Goal: Information Seeking & Learning: Learn about a topic

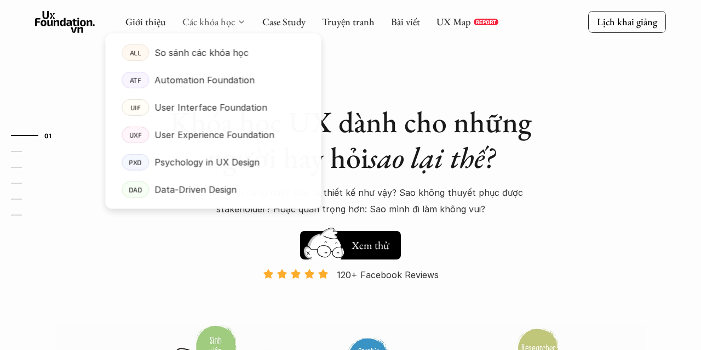
click at [230, 20] on link "Các khóa học" at bounding box center [208, 21] width 53 height 13
click at [213, 54] on p "So sánh các khóa học" at bounding box center [202, 52] width 94 height 16
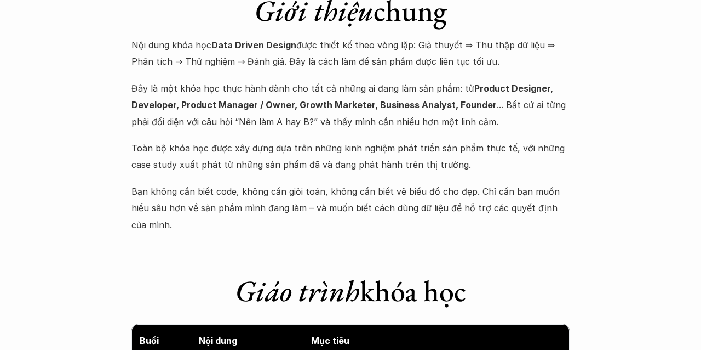
scroll to position [1149, 0]
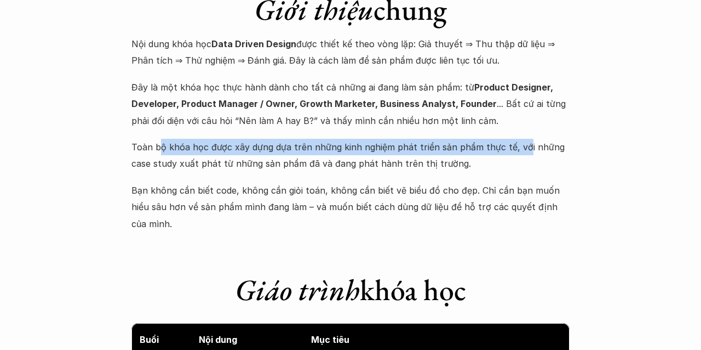
drag, startPoint x: 157, startPoint y: 145, endPoint x: 518, endPoint y: 153, distance: 361.1
click at [518, 153] on p "Toàn bộ khóa học được xây dựng dựa trên những kinh nghiệm phát triển sản phẩm t…" at bounding box center [350, 155] width 438 height 33
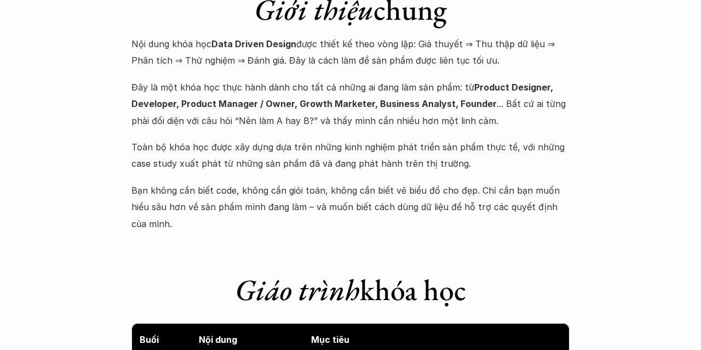
click at [512, 162] on p "Toàn bộ khóa học được xây dựng dựa trên những kinh nghiệm phát triển sản phẩm t…" at bounding box center [350, 155] width 438 height 33
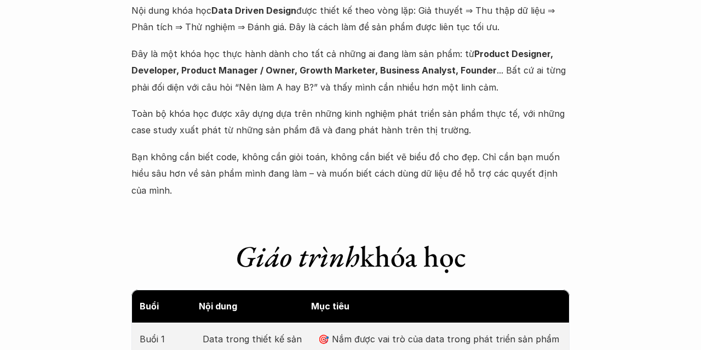
scroll to position [1186, 0]
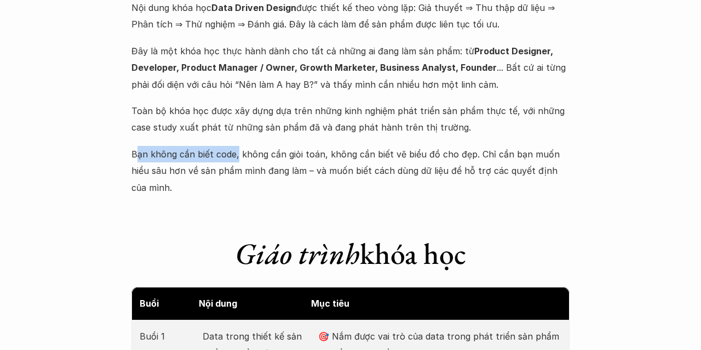
drag, startPoint x: 135, startPoint y: 153, endPoint x: 236, endPoint y: 156, distance: 100.9
click at [236, 156] on p "Bạn không cần biết code, không cần giỏi toán, không cần biết vẽ biểu đồ cho đẹp…" at bounding box center [350, 171] width 438 height 50
drag, startPoint x: 242, startPoint y: 156, endPoint x: 335, endPoint y: 156, distance: 93.1
click at [335, 156] on p "Bạn không cần biết code, không cần giỏi toán, không cần biết vẽ biểu đồ cho đẹp…" at bounding box center [350, 171] width 438 height 50
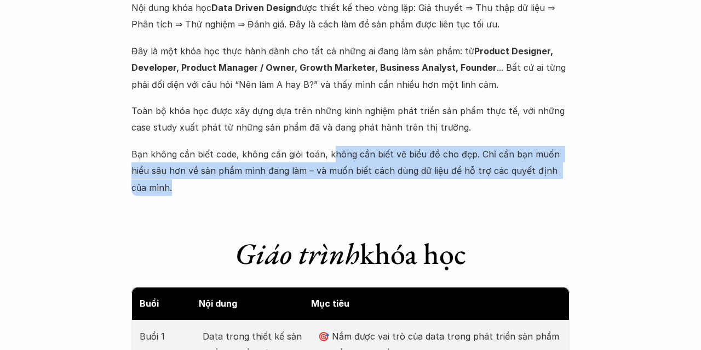
drag, startPoint x: 329, startPoint y: 152, endPoint x: 499, endPoint y: 192, distance: 174.4
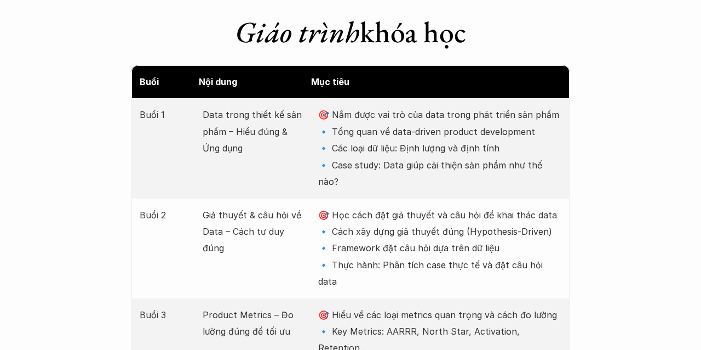
scroll to position [1409, 0]
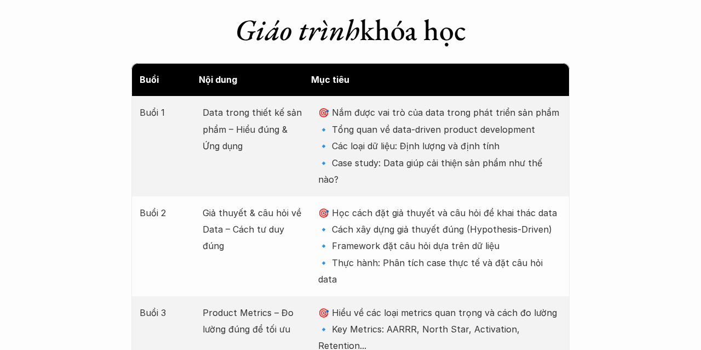
click at [500, 204] on p "🎯 Học cách đặt giả thuyết và câu hỏi để khai thác data 🔹 Cách xây dựng giả thuy…" at bounding box center [439, 245] width 243 height 83
drag, startPoint x: 335, startPoint y: 198, endPoint x: 571, endPoint y: 188, distance: 236.3
drag, startPoint x: 348, startPoint y: 212, endPoint x: 505, endPoint y: 214, distance: 156.2
click at [505, 214] on p "🎯 Học cách đặt giả thuyết và câu hỏi để khai thác data 🔹 Cách xây dựng giả thuy…" at bounding box center [439, 245] width 243 height 83
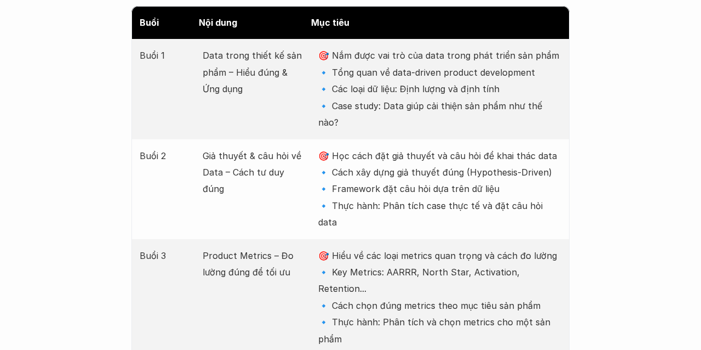
scroll to position [1467, 0]
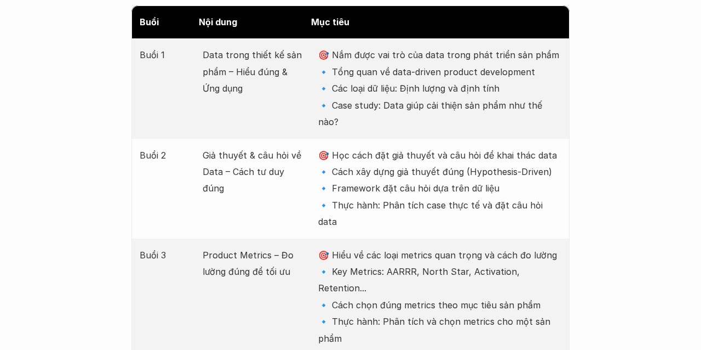
click at [489, 155] on p "🎯 Học cách đặt giả thuyết và câu hỏi để khai thác data 🔹 Cách xây dựng giả thuy…" at bounding box center [439, 188] width 243 height 83
drag, startPoint x: 340, startPoint y: 151, endPoint x: 524, endPoint y: 150, distance: 184.1
click at [524, 150] on p "🎯 Học cách đặt giả thuyết và câu hỏi để khai thác data 🔹 Cách xây dựng giả thuy…" at bounding box center [439, 188] width 243 height 83
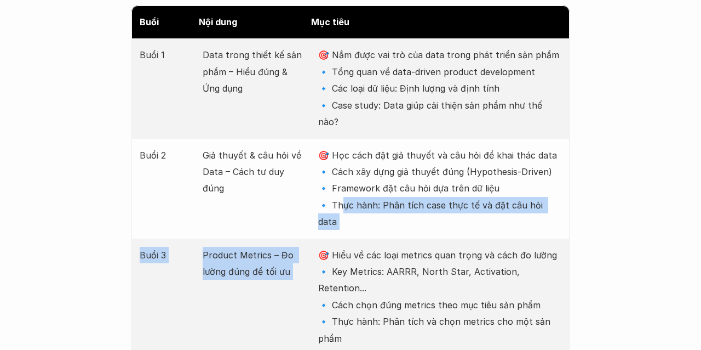
drag, startPoint x: 341, startPoint y: 173, endPoint x: 568, endPoint y: 187, distance: 227.8
click at [568, 187] on div "Buổi 2 Giả thuyết & câu hỏi về Data – Cách tư duy đúng 🎯 Học cách đặt giả thuyế…" at bounding box center [350, 189] width 438 height 100
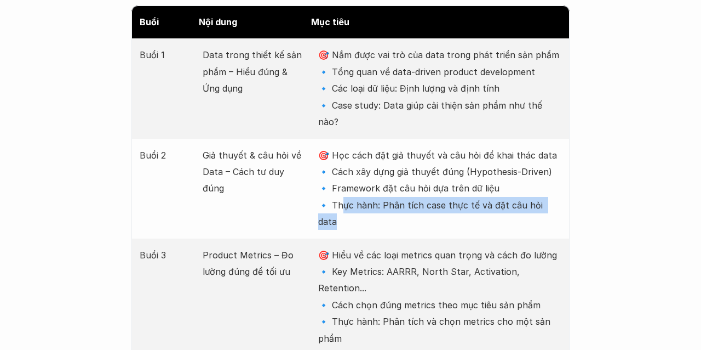
click at [568, 187] on div "Buổi 2 Giả thuyết & câu hỏi về Data – Cách tư duy đúng 🎯 Học cách đặt giả thuyế…" at bounding box center [350, 189] width 438 height 100
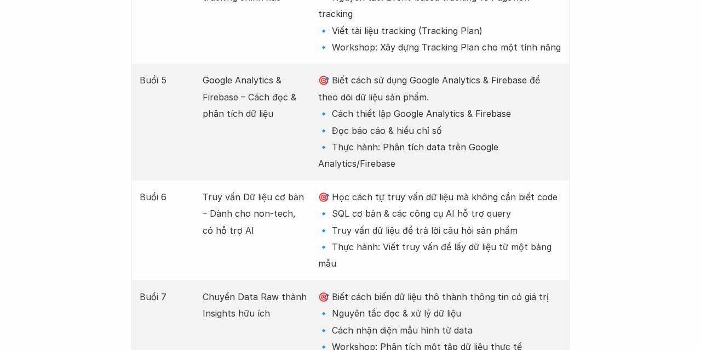
scroll to position [1875, 0]
drag, startPoint x: 347, startPoint y: 113, endPoint x: 530, endPoint y: 145, distance: 185.2
click at [530, 187] on p "🎯 Học cách tự truy vấn dữ liệu mà không cần biết code 🔹 SQL cơ bản & các công c…" at bounding box center [439, 228] width 243 height 83
drag, startPoint x: 328, startPoint y: 146, endPoint x: 530, endPoint y: 148, distance: 201.6
click at [530, 187] on p "🎯 Học cách tự truy vấn dữ liệu mà không cần biết code 🔹 SQL cơ bản & các công c…" at bounding box center [439, 228] width 243 height 83
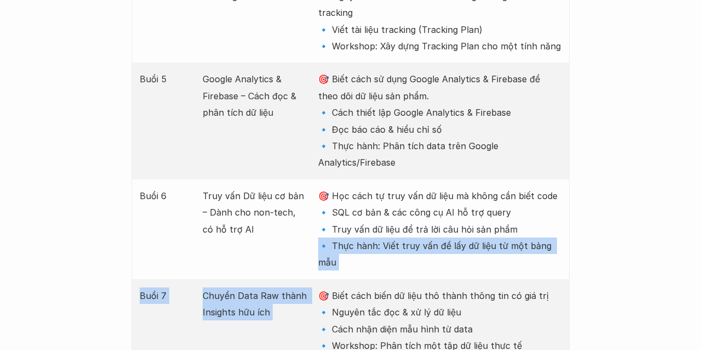
drag, startPoint x: 318, startPoint y: 165, endPoint x: 604, endPoint y: 184, distance: 286.1
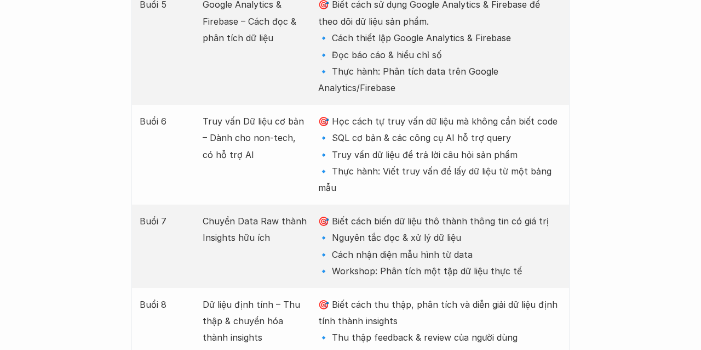
scroll to position [1950, 0]
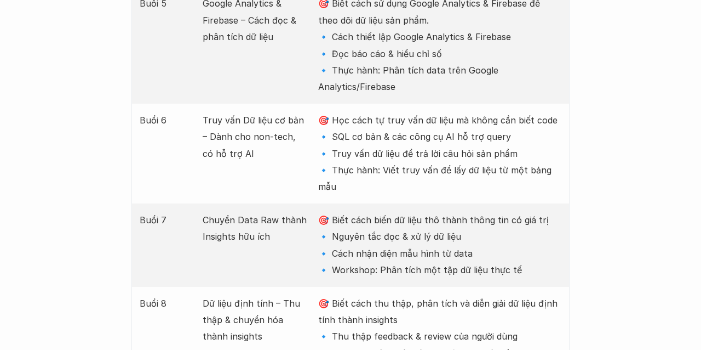
drag, startPoint x: 330, startPoint y: 115, endPoint x: 567, endPoint y: 129, distance: 236.6
click at [567, 203] on div "Buổi 7 Chuyển Data Raw thành Insights hữu ích 🎯 Biết cách biến dữ liệu thô thàn…" at bounding box center [350, 244] width 438 height 83
click at [465, 211] on p "🎯 Biết cách biến dữ liệu thô thành thông tin có giá trị 🔹 Nguyên tắc đọc & xử l…" at bounding box center [439, 244] width 243 height 67
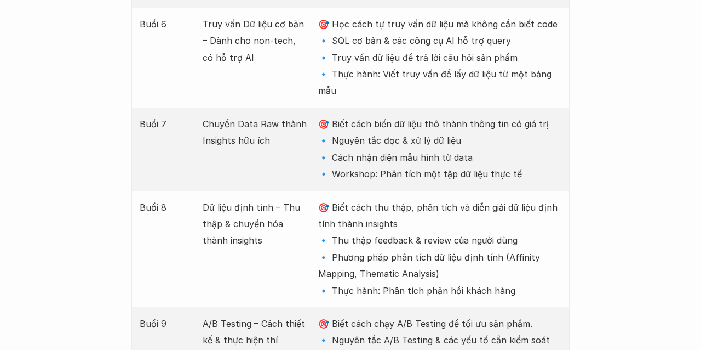
scroll to position [2047, 0]
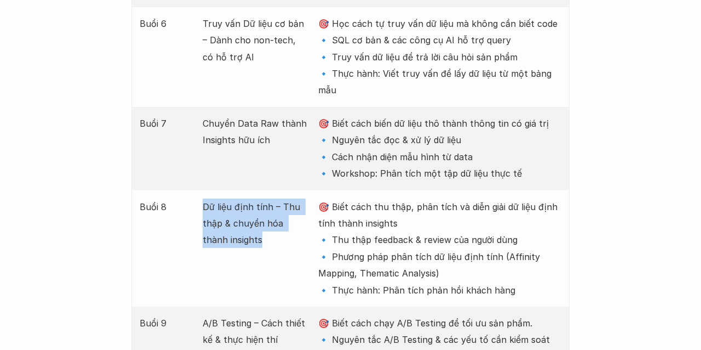
drag, startPoint x: 204, startPoint y: 105, endPoint x: 245, endPoint y: 147, distance: 58.5
click at [245, 198] on p "Dữ liệu định tính – Thu thập & chuyển hóa thành insights" at bounding box center [255, 223] width 104 height 50
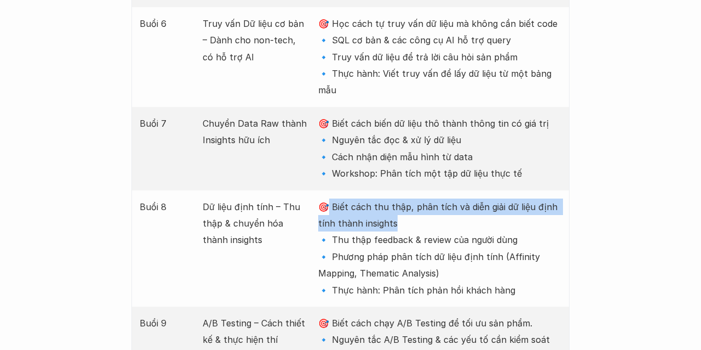
drag, startPoint x: 325, startPoint y: 104, endPoint x: 457, endPoint y: 128, distance: 134.7
click at [457, 198] on p "🎯 Biết cách thu thập, phân tích và diễn giải dữ liệu định tính thành insights 🔹…" at bounding box center [439, 248] width 243 height 100
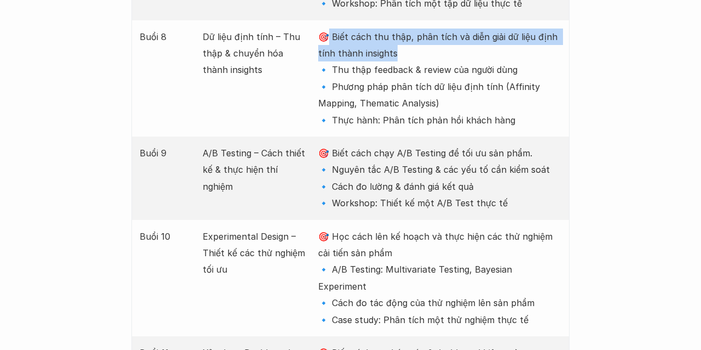
scroll to position [2222, 0]
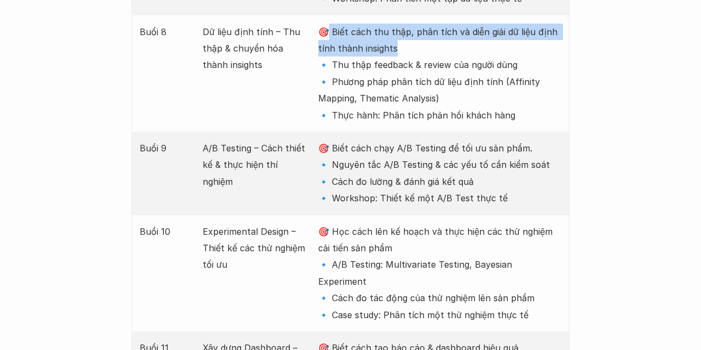
drag, startPoint x: 324, startPoint y: 122, endPoint x: 410, endPoint y: 152, distance: 91.1
click at [410, 215] on div "Buổi 10 Experimental Design – Thiết kế các thử nghiệm tối ưu 🎯 Học cách lên kế …" at bounding box center [350, 273] width 438 height 116
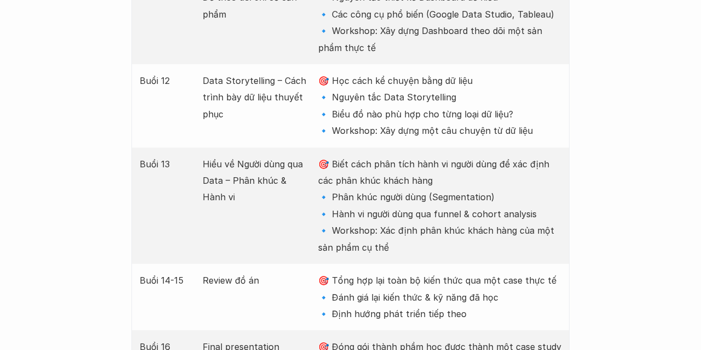
scroll to position [2590, 0]
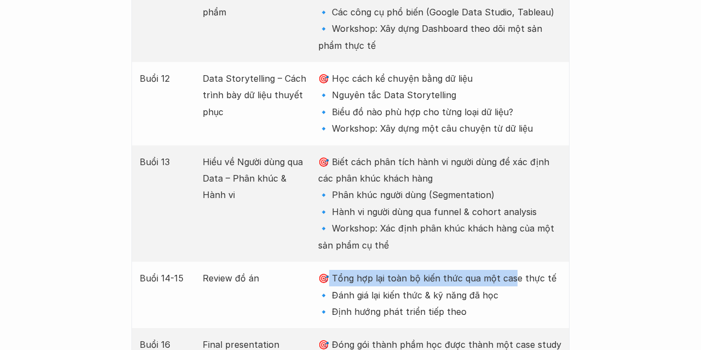
drag, startPoint x: 327, startPoint y: 158, endPoint x: 528, endPoint y: 164, distance: 201.2
click at [528, 270] on p "🎯 Tổng hợp lại toàn bộ kiến thức qua một case thực tế 🔹 Đánh giá lại kiến thức …" at bounding box center [439, 295] width 243 height 50
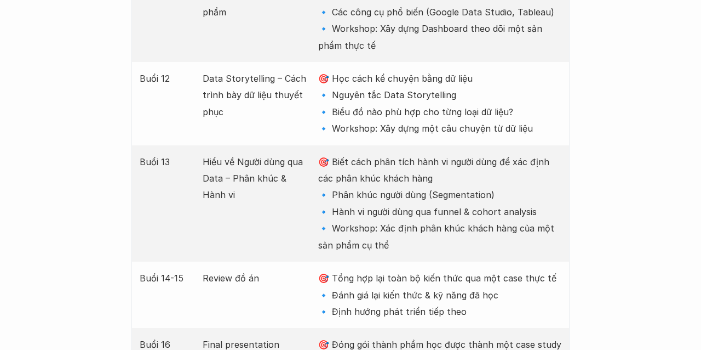
click at [537, 270] on p "🎯 Tổng hợp lại toàn bộ kiến thức qua một case thực tế 🔹 Đánh giá lại kiến thức …" at bounding box center [439, 295] width 243 height 50
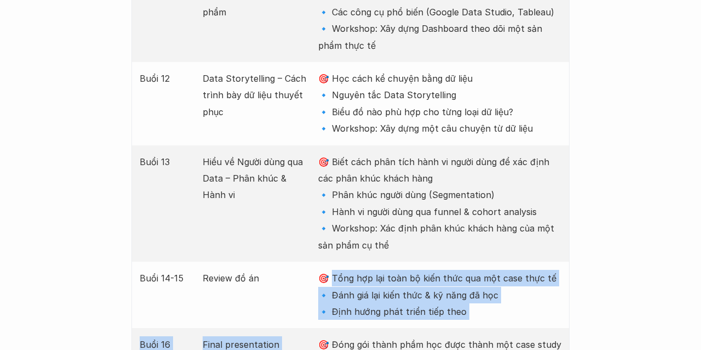
drag, startPoint x: 331, startPoint y: 161, endPoint x: 488, endPoint y: 213, distance: 165.6
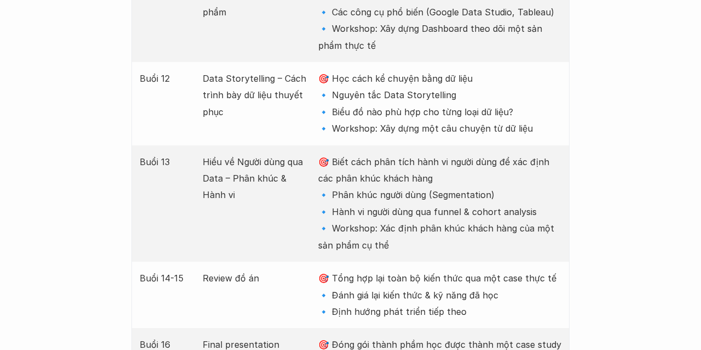
drag, startPoint x: 329, startPoint y: 224, endPoint x: 574, endPoint y: 226, distance: 244.4
drag, startPoint x: 329, startPoint y: 244, endPoint x: 534, endPoint y: 249, distance: 205.0
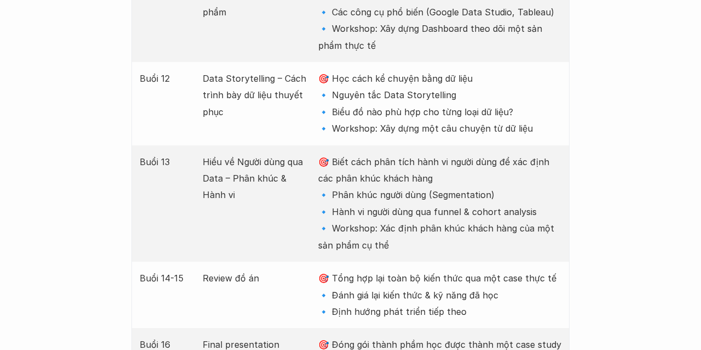
drag, startPoint x: 334, startPoint y: 262, endPoint x: 459, endPoint y: 267, distance: 125.0
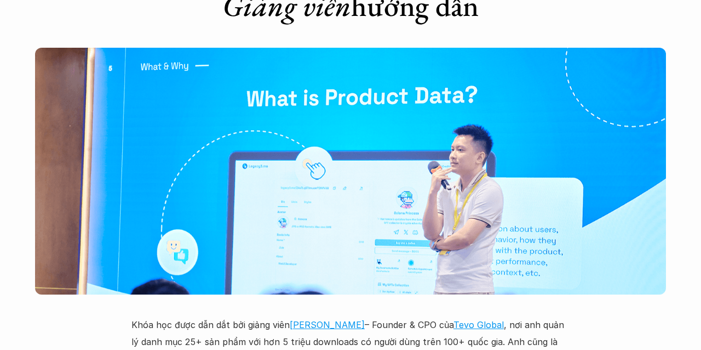
scroll to position [3042, 0]
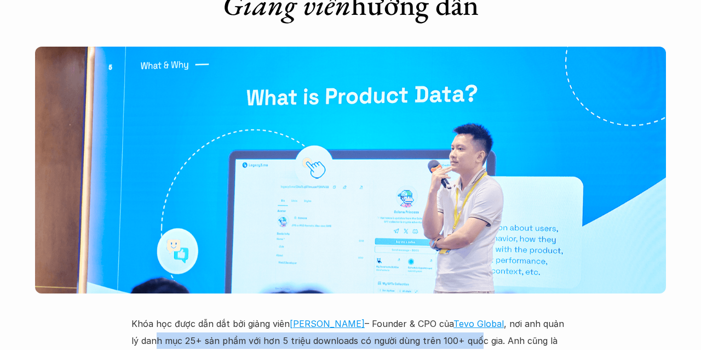
drag, startPoint x: 145, startPoint y: 226, endPoint x: 464, endPoint y: 221, distance: 319.4
click at [464, 315] on p "Khóa học được dẫn dắt bởi giảng viên Lưu Tiến Thành – Founder & CPO của Tevo Gl…" at bounding box center [350, 356] width 438 height 83
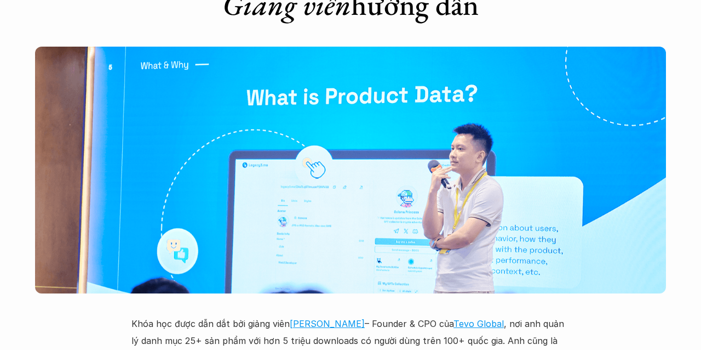
drag, startPoint x: 492, startPoint y: 228, endPoint x: 404, endPoint y: 223, distance: 87.8
click at [450, 315] on p "Khóa học được dẫn dắt bởi giảng viên Lưu Tiến Thành – Founder & CPO của Tevo Gl…" at bounding box center [350, 356] width 438 height 83
drag, startPoint x: 194, startPoint y: 241, endPoint x: 560, endPoint y: 239, distance: 366.0
click at [560, 315] on p "Khóa học được dẫn dắt bởi giảng viên Lưu Tiến Thành – Founder & CPO của Tevo Gl…" at bounding box center [350, 356] width 438 height 83
drag, startPoint x: 147, startPoint y: 260, endPoint x: 422, endPoint y: 267, distance: 274.6
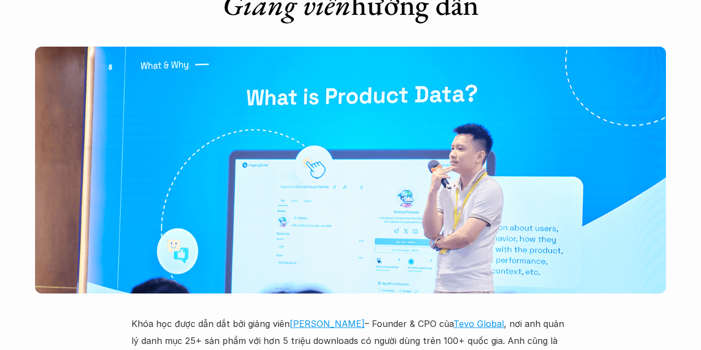
click at [422, 315] on p "Khóa học được dẫn dắt bởi giảng viên Lưu Tiến Thành – Founder & CPO của Tevo Gl…" at bounding box center [350, 356] width 438 height 83
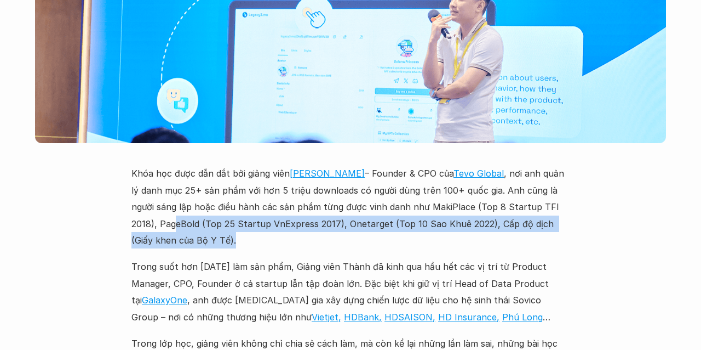
scroll to position [3193, 0]
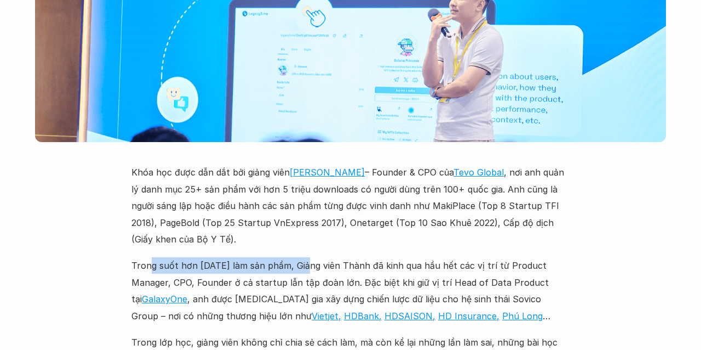
drag, startPoint x: 150, startPoint y: 147, endPoint x: 302, endPoint y: 146, distance: 152.9
click at [302, 257] on p "Trong suốt hơn 15 năm làm sản phẩm, Giảng viên Thành đã kinh qua hầu hết các vị…" at bounding box center [350, 290] width 438 height 67
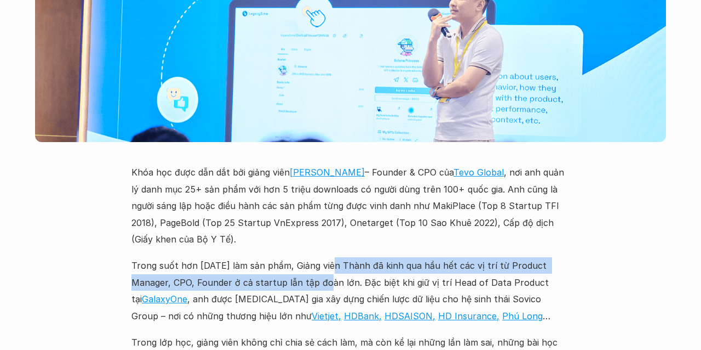
drag, startPoint x: 331, startPoint y: 147, endPoint x: 353, endPoint y: 167, distance: 29.1
click at [353, 257] on p "Trong suốt hơn 15 năm làm sản phẩm, Giảng viên Thành đã kinh qua hầu hết các vị…" at bounding box center [350, 290] width 438 height 67
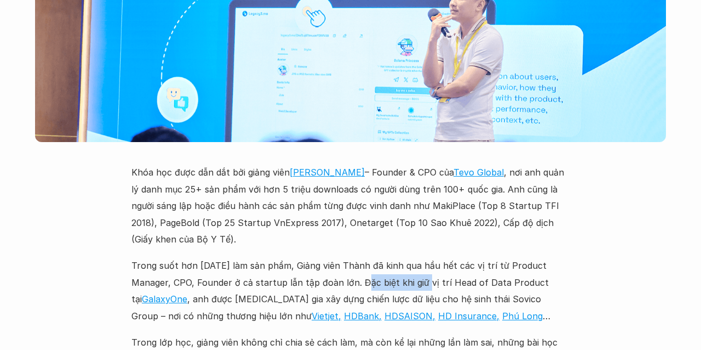
drag, startPoint x: 363, startPoint y: 165, endPoint x: 422, endPoint y: 162, distance: 59.3
click at [422, 257] on p "Trong suốt hơn 15 năm làm sản phẩm, Giảng viên Thành đã kinh qua hầu hết các vị…" at bounding box center [350, 290] width 438 height 67
click at [161, 293] on link "GalaxyOne" at bounding box center [164, 298] width 45 height 11
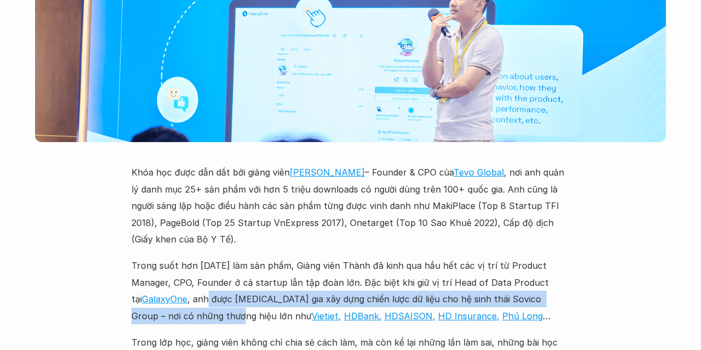
drag, startPoint x: 195, startPoint y: 178, endPoint x: 188, endPoint y: 196, distance: 19.9
click at [188, 257] on p "Trong suốt hơn 15 năm làm sản phẩm, Giảng viên Thành đã kinh qua hầu hết các vị…" at bounding box center [350, 290] width 438 height 67
click at [312, 310] on link "Vietjet," at bounding box center [327, 315] width 30 height 11
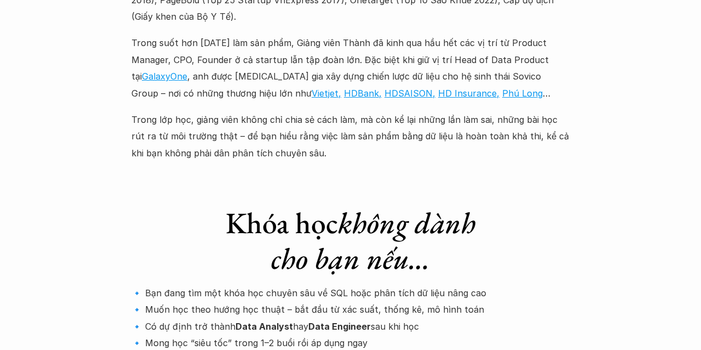
scroll to position [3416, 0]
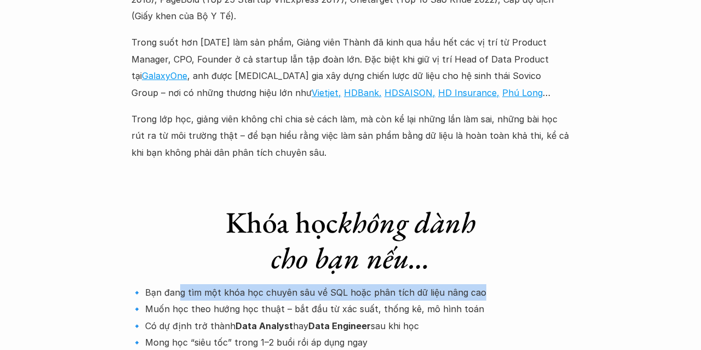
drag, startPoint x: 179, startPoint y: 177, endPoint x: 532, endPoint y: 169, distance: 353.5
click at [532, 284] on p "🔹 Bạn đang tìm một khóa học chuyên sâu về SQL hoặc phân tích dữ liệu nâng cao 🔹…" at bounding box center [350, 325] width 438 height 83
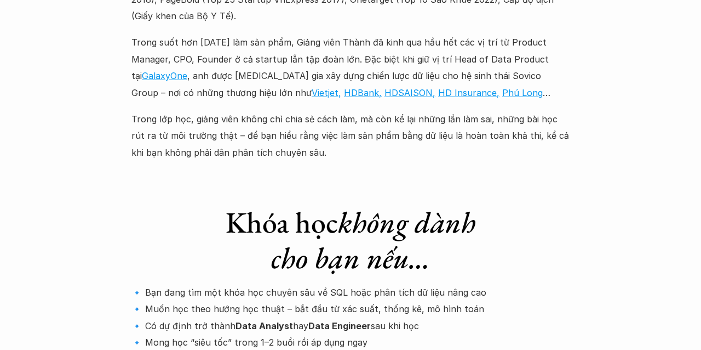
drag, startPoint x: 158, startPoint y: 190, endPoint x: 437, endPoint y: 190, distance: 278.3
click at [476, 284] on p "🔹 Bạn đang tìm một khóa học chuyên sâu về SQL hoặc phân tích dữ liệu nâng cao 🔹…" at bounding box center [350, 325] width 438 height 83
drag, startPoint x: 158, startPoint y: 214, endPoint x: 468, endPoint y: 209, distance: 310.7
click at [468, 284] on p "🔹 Bạn đang tìm một khóa học chuyên sâu về SQL hoặc phân tích dữ liệu nâng cao 🔹…" at bounding box center [350, 325] width 438 height 83
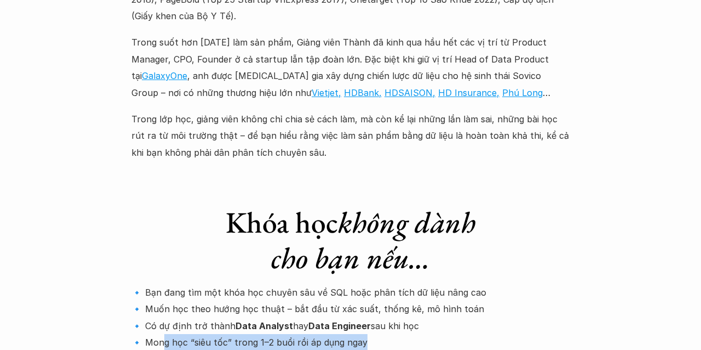
drag, startPoint x: 160, startPoint y: 226, endPoint x: 464, endPoint y: 222, distance: 304.1
click at [464, 284] on p "🔹 Bạn đang tìm một khóa học chuyên sâu về SQL hoặc phân tích dữ liệu nâng cao 🔹…" at bounding box center [350, 325] width 438 height 83
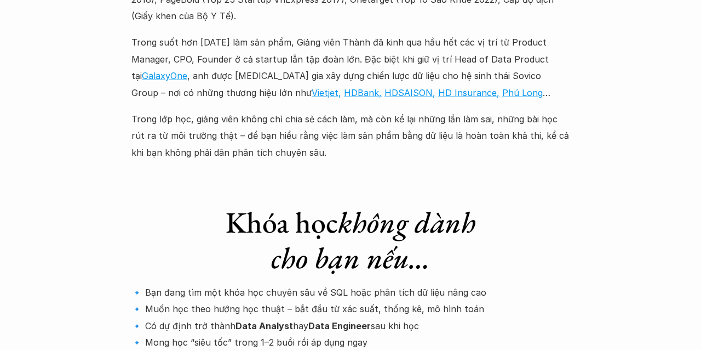
drag, startPoint x: 165, startPoint y: 245, endPoint x: 565, endPoint y: 249, distance: 400.0
click at [565, 284] on p "🔹 Bạn đang tìm một khóa học chuyên sâu về SQL hoặc phân tích dữ liệu nâng cao 🔹…" at bounding box center [350, 325] width 438 height 83
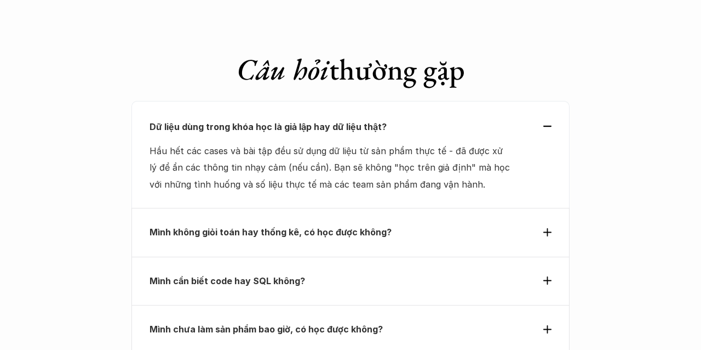
scroll to position [3800, 0]
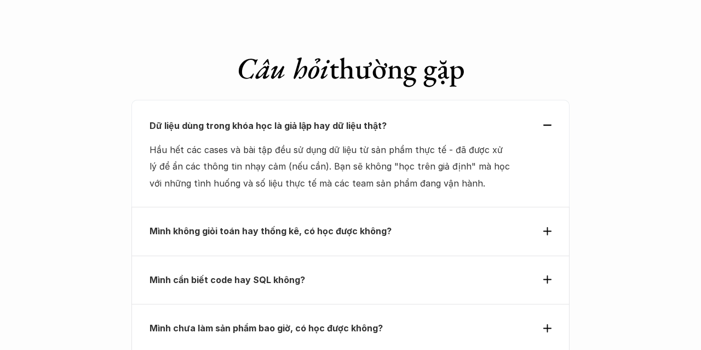
click at [449, 222] on p "Mình không giỏi toán hay thống kê, có học được không?" at bounding box center [331, 230] width 362 height 16
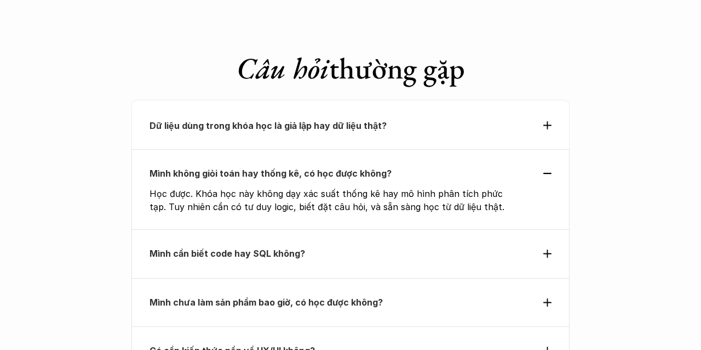
click at [398, 245] on p "Mình cần biết code hay SQL không?" at bounding box center [331, 253] width 362 height 16
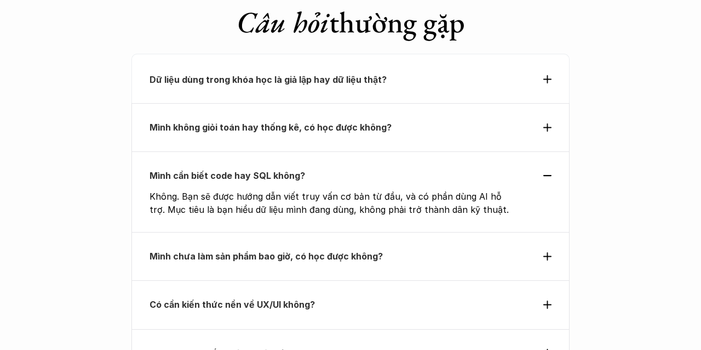
scroll to position [3848, 0]
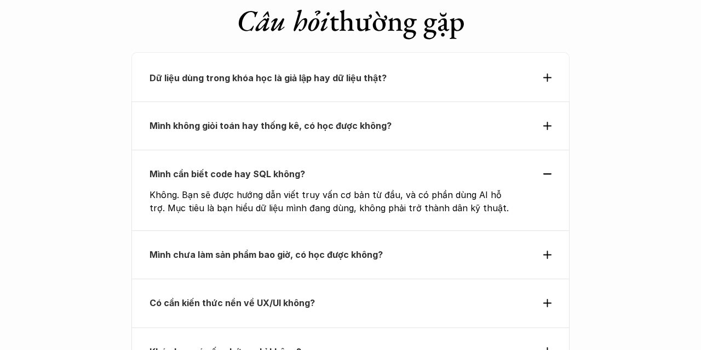
click at [398, 246] on p "Mình chưa làm sản phẩm bao giờ, có học được không?" at bounding box center [331, 254] width 362 height 16
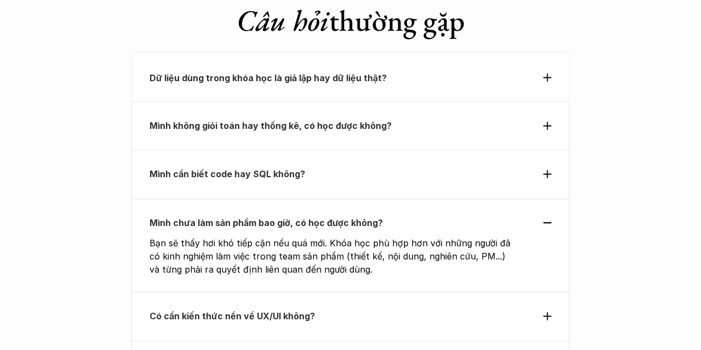
click at [402, 214] on p "Mình chưa làm sản phẩm bao giờ, có học được không?" at bounding box center [331, 222] width 362 height 16
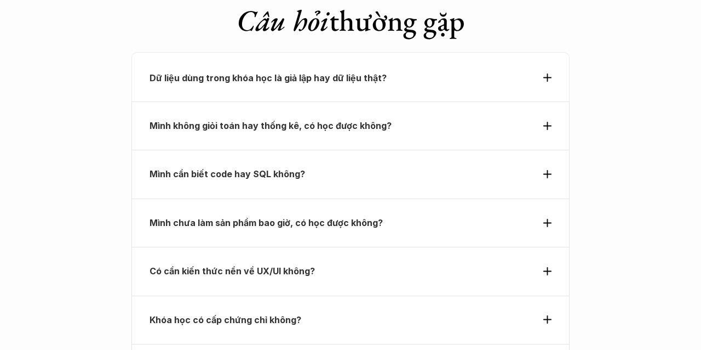
click at [354, 262] on p "Có cần kiến thức nền về UX/UI không?" at bounding box center [331, 270] width 362 height 16
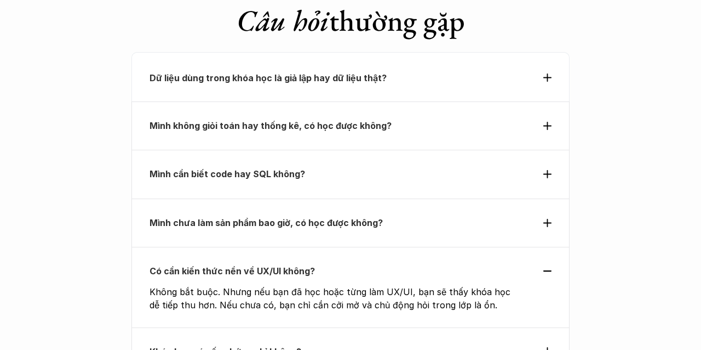
click at [354, 262] on p "Có cần kiến thức nền về UX/UI không?" at bounding box center [331, 270] width 362 height 16
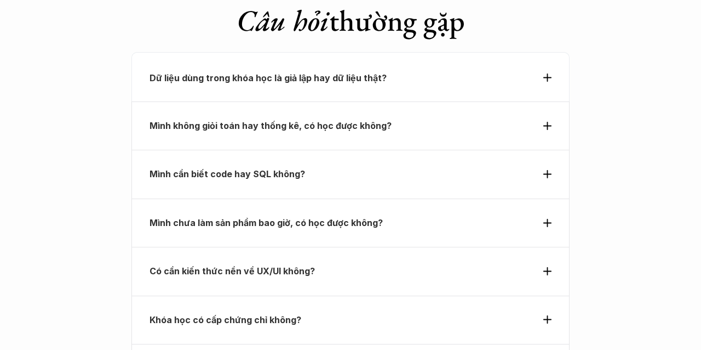
click at [352, 311] on p "Khóa học có cấp chứng chỉ không?" at bounding box center [331, 319] width 362 height 16
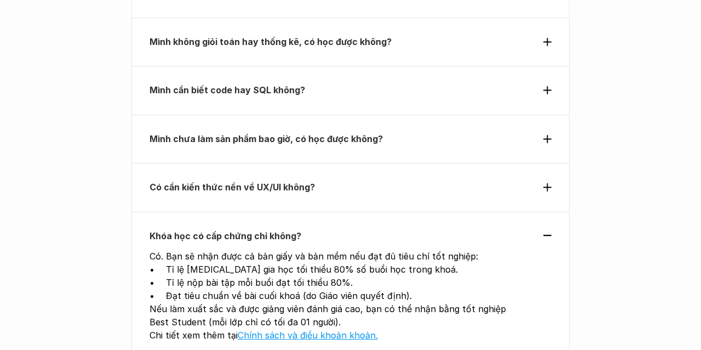
scroll to position [3933, 0]
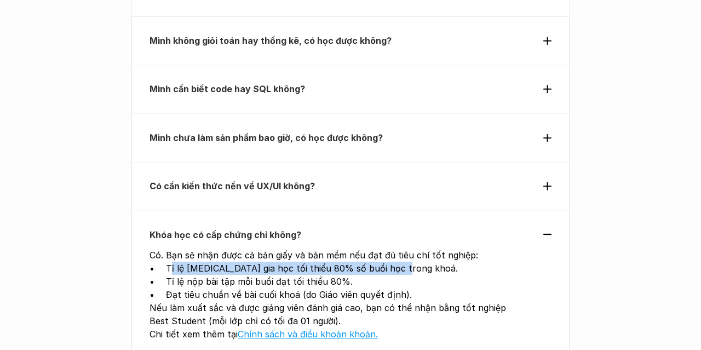
drag, startPoint x: 170, startPoint y: 148, endPoint x: 425, endPoint y: 151, distance: 254.8
click at [425, 261] on p "Tỉ lệ tham gia học tối thiểu 80% số buổi học trong khoá." at bounding box center [341, 267] width 350 height 13
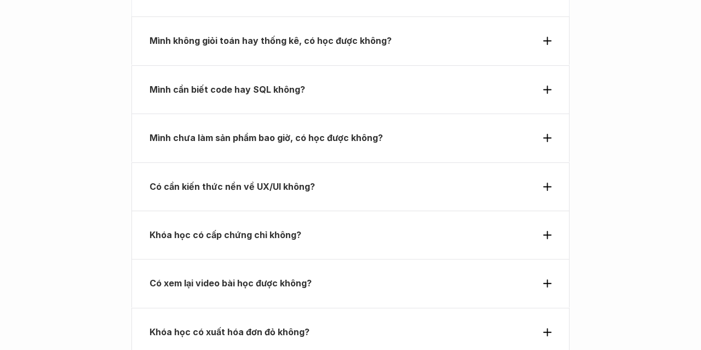
click at [237, 210] on div "Khóa học có cấp chứng chỉ không?" at bounding box center [350, 234] width 438 height 49
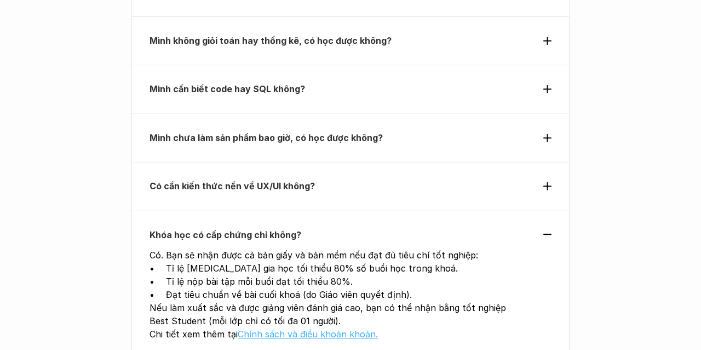
click at [291, 328] on link "Chính sách và điều khoản khoản." at bounding box center [308, 333] width 140 height 11
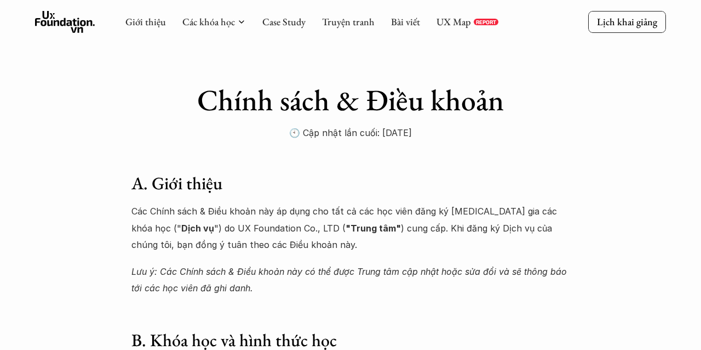
scroll to position [2196, 0]
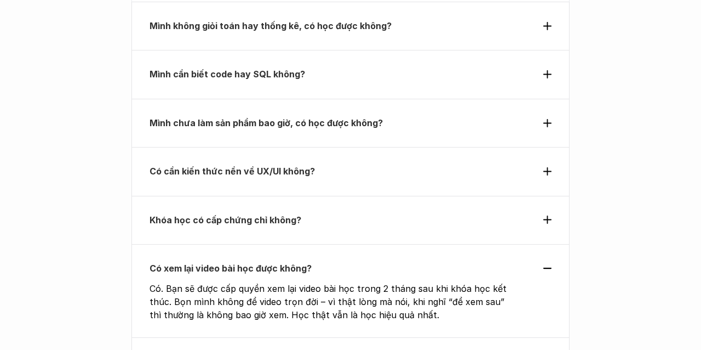
scroll to position [3949, 0]
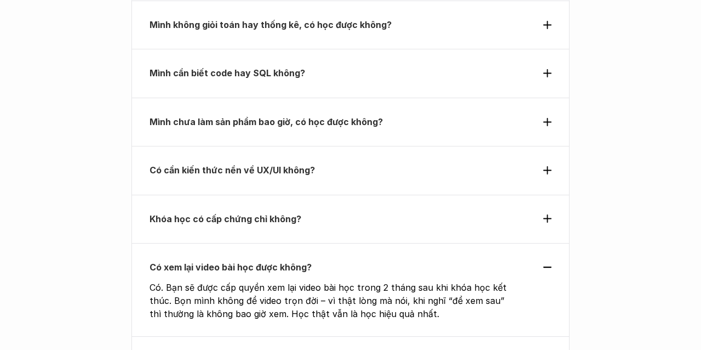
click at [267, 194] on div "Khóa học có cấp chứng chỉ không?" at bounding box center [350, 218] width 438 height 48
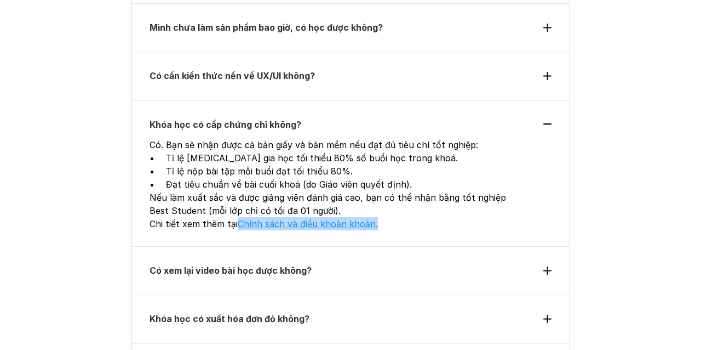
scroll to position [4083, 0]
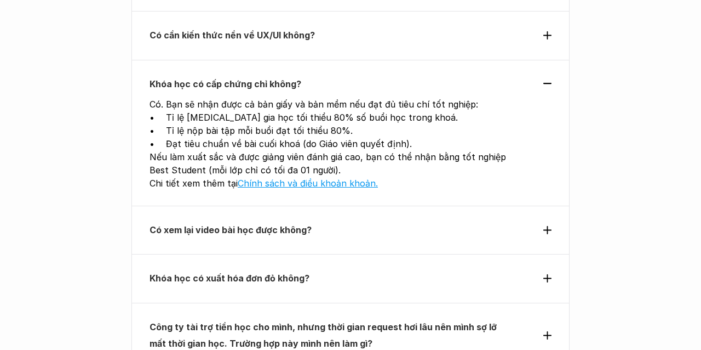
click at [341, 270] on p "Khóa học có xuất hóa đơn đỏ không?" at bounding box center [331, 278] width 362 height 16
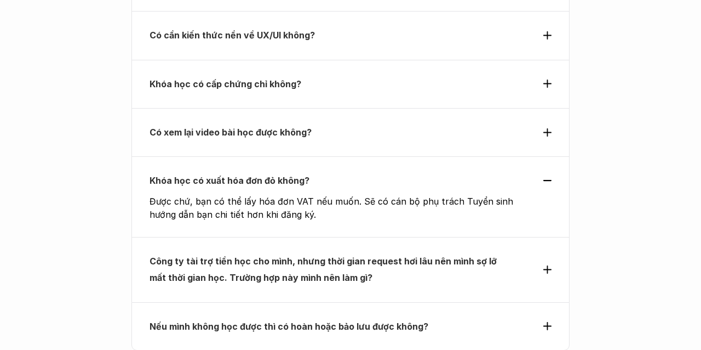
click at [454, 194] on p "Được chứ, bạn có thể lấy hóa đơn VAT nếu muốn. Sẽ có cán bộ phụ trách Tuyển sin…" at bounding box center [333, 207] width 366 height 26
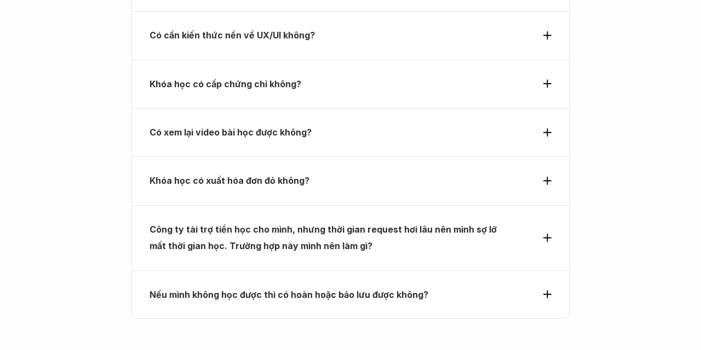
click at [356, 221] on p "Công ty tài trợ tiền học cho mình, nhưng thời gian request hơi lâu nên mình sợ …" at bounding box center [331, 237] width 362 height 33
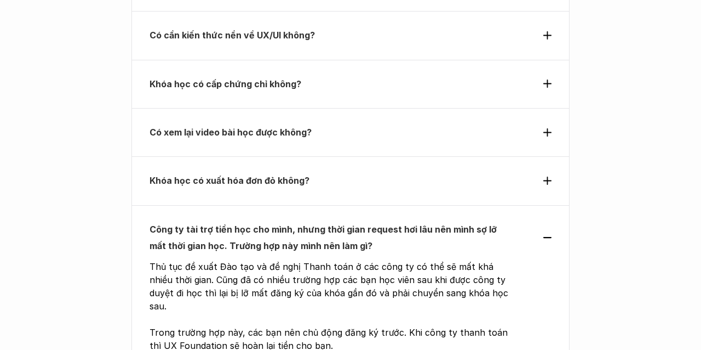
click at [356, 221] on p "Công ty tài trợ tiền học cho mình, nhưng thời gian request hơi lâu nên mình sợ …" at bounding box center [331, 237] width 362 height 33
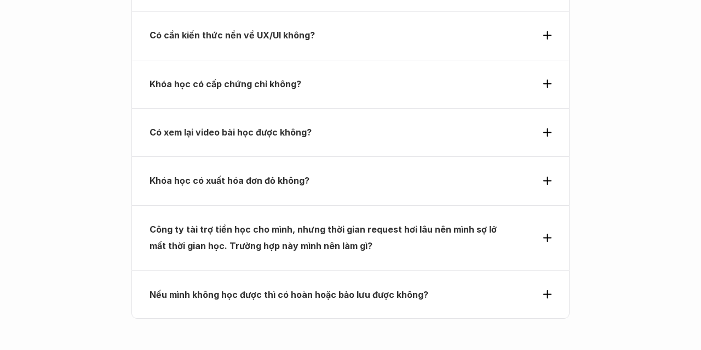
click at [334, 289] on strong "Nếu mình không học được thì có hoàn hoặc bảo lưu được không?" at bounding box center [289, 294] width 279 height 11
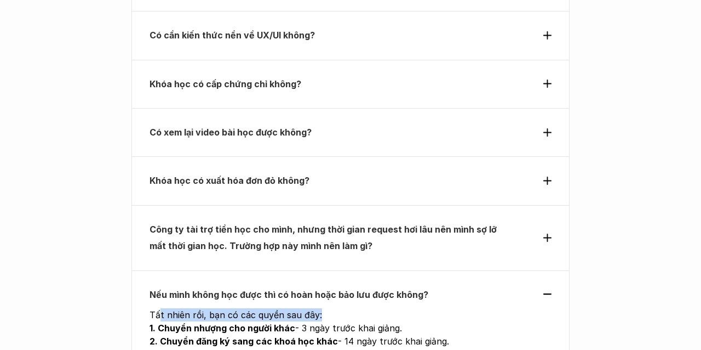
drag, startPoint x: 158, startPoint y: 195, endPoint x: 365, endPoint y: 198, distance: 207.1
click at [365, 308] on p "Tất nhiên rồi, bạn có các quyền sau đây:" at bounding box center [333, 314] width 366 height 13
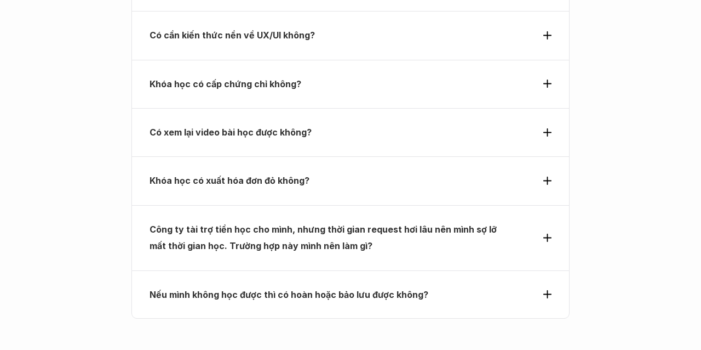
click at [321, 289] on strong "Nếu mình không học được thì có hoàn hoặc bảo lưu được không?" at bounding box center [289, 294] width 279 height 11
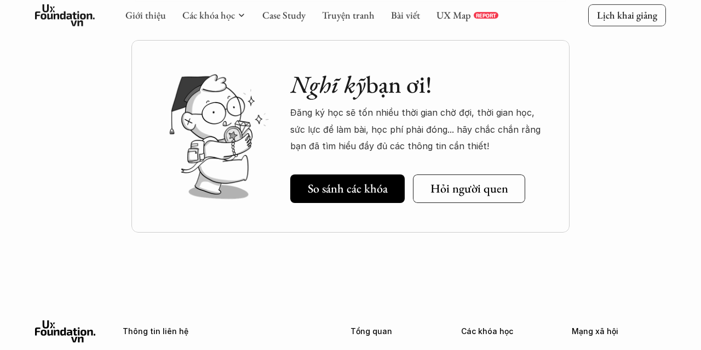
scroll to position [4488, 0]
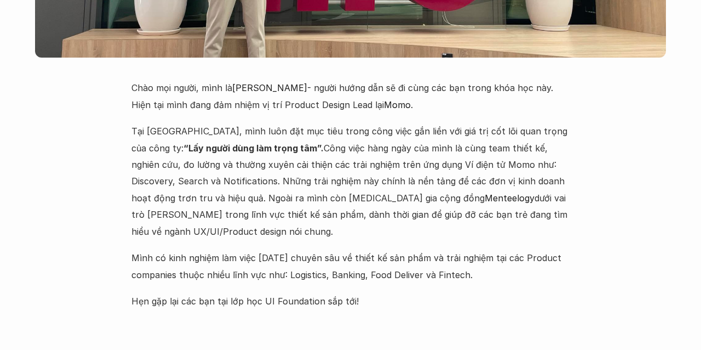
scroll to position [2738, 0]
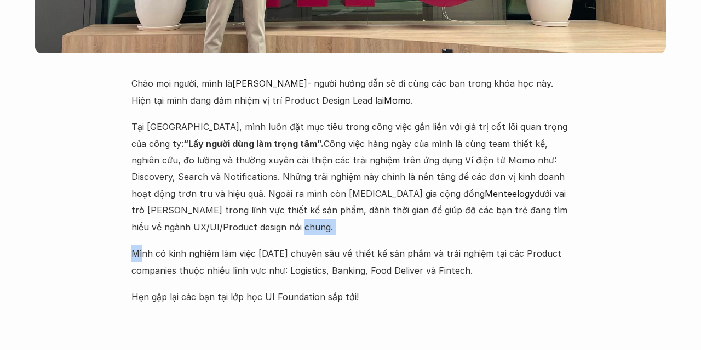
drag, startPoint x: 141, startPoint y: 192, endPoint x: 280, endPoint y: 172, distance: 140.0
click at [280, 172] on div "Chào mọi người, mình là Nguyễn Hoàng Anh - người hướng dẫn sẽ đi cùng các bạn t…" at bounding box center [350, 190] width 438 height 230
click at [302, 245] on p "Mình có kinh nghiệm làm việc 6 năm chuyên sâu về thiết kế sản phẩm và trải nghi…" at bounding box center [350, 261] width 438 height 33
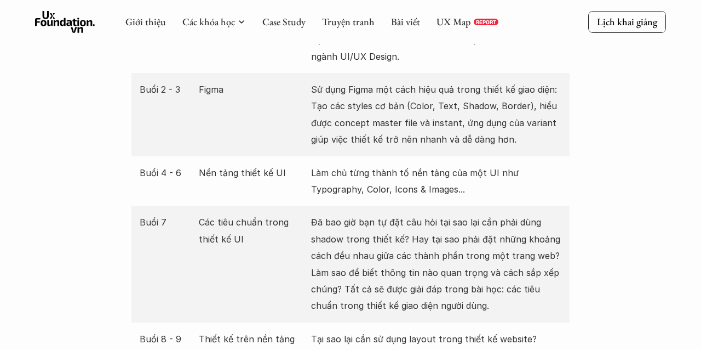
scroll to position [1477, 0]
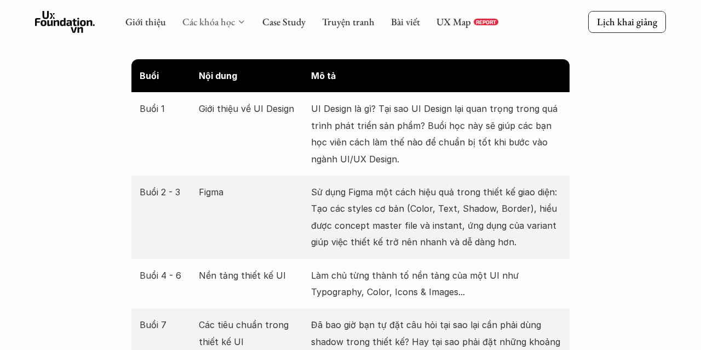
click at [210, 21] on link "Các khóa học" at bounding box center [208, 21] width 53 height 13
click at [249, 22] on div "Giới thiệu Các khóa học Case Study Truyện tranh Bài viết UX Map REPORT" at bounding box center [311, 22] width 373 height 22
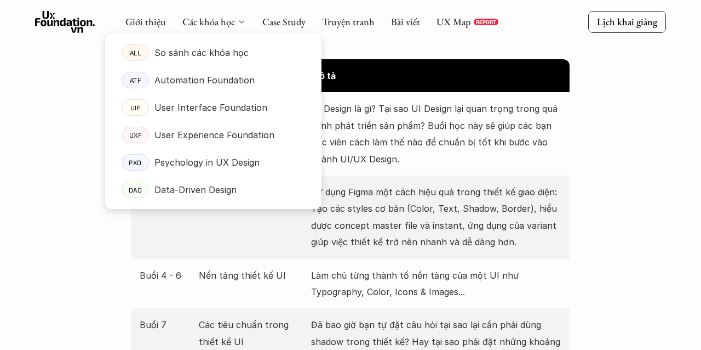
click at [244, 22] on icon at bounding box center [241, 22] width 9 height 9
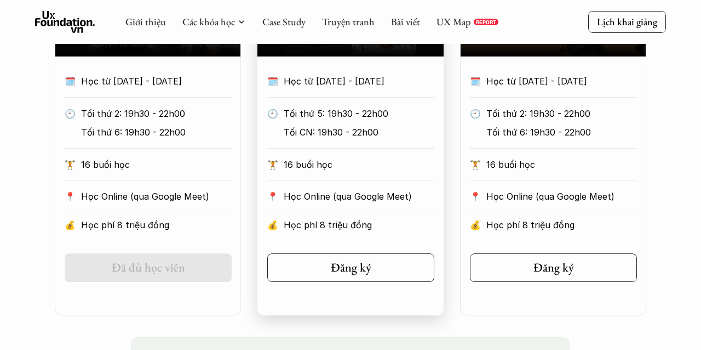
scroll to position [660, 0]
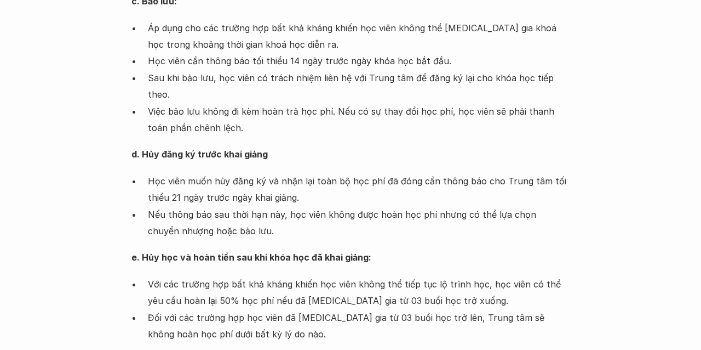
scroll to position [1074, 0]
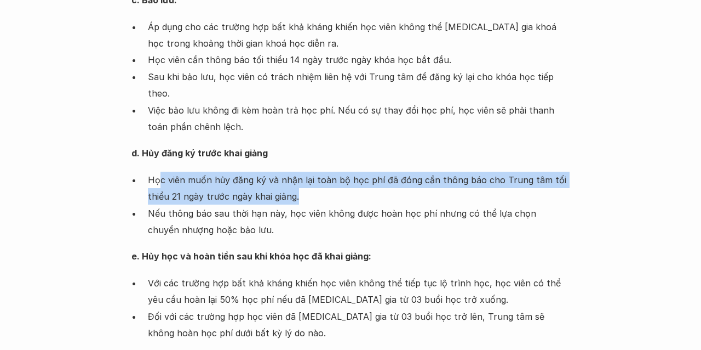
drag, startPoint x: 157, startPoint y: 161, endPoint x: 410, endPoint y: 173, distance: 252.8
click at [410, 173] on p "Học viên muốn hủy đăng ký và nhận lại toàn bộ học phí đã đóng cần thông báo cho…" at bounding box center [359, 187] width 422 height 33
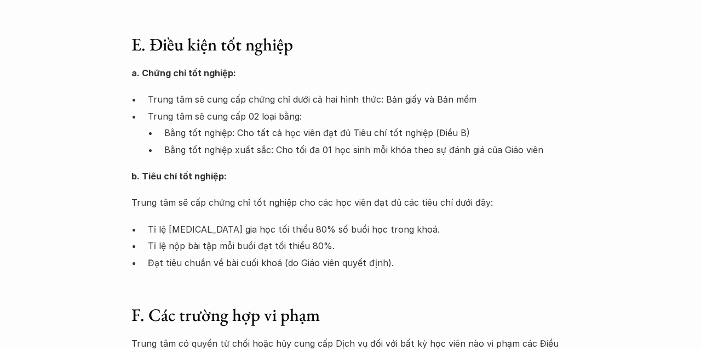
scroll to position [1561, 0]
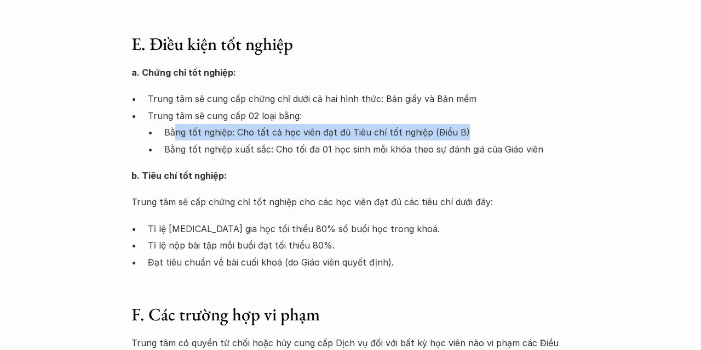
drag, startPoint x: 175, startPoint y: 114, endPoint x: 464, endPoint y: 111, distance: 289.3
click at [464, 124] on p "Bằng tốt nghiệp: Cho tất cả học viên đạt đủ Tiêu chí tốt nghiệp (Điều B)" at bounding box center [366, 132] width 405 height 16
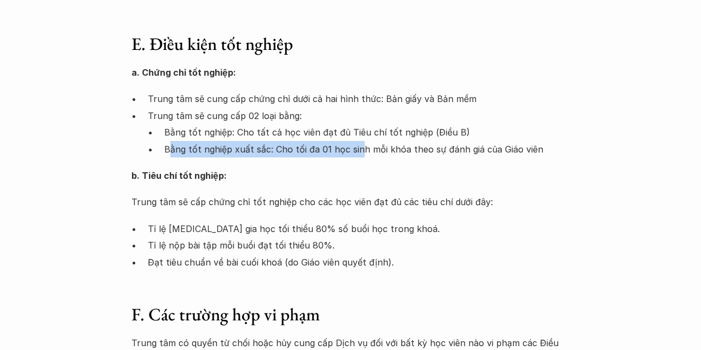
drag, startPoint x: 172, startPoint y: 130, endPoint x: 425, endPoint y: 139, distance: 252.7
click at [425, 141] on p "Bằng tốt nghiệp xuất sắc: Cho tối đa 01 học sinh mỗi khóa theo sự đánh giá của …" at bounding box center [366, 149] width 405 height 16
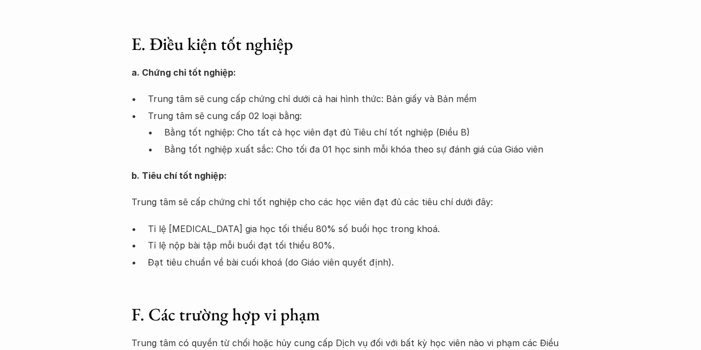
click at [454, 141] on p "Bằng tốt nghiệp xuất sắc: Cho tối đa 01 học sinh mỗi khóa theo sự đánh giá của …" at bounding box center [366, 149] width 405 height 16
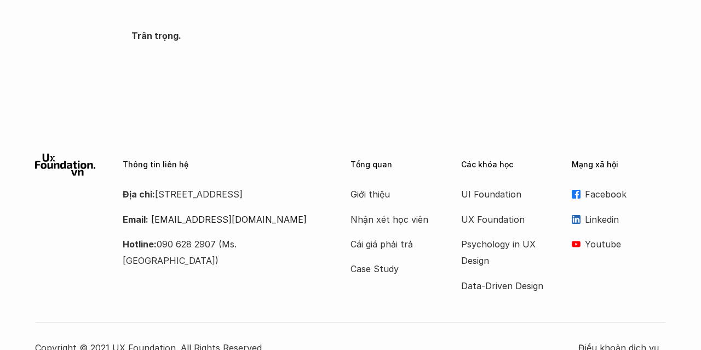
scroll to position [2196, 0]
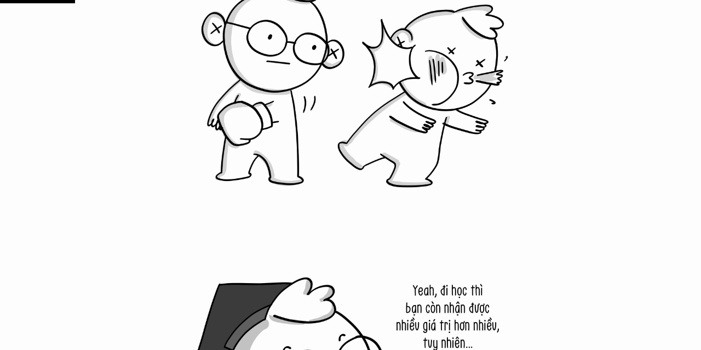
scroll to position [1463, 0]
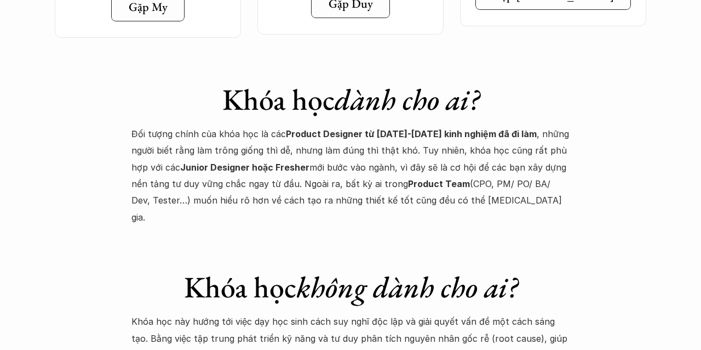
scroll to position [4224, 0]
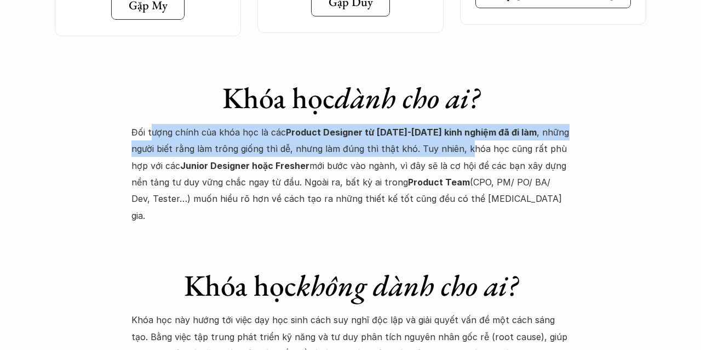
drag, startPoint x: 150, startPoint y: 79, endPoint x: 439, endPoint y: 94, distance: 289.6
click at [439, 124] on p "Đối tượng chính của khóa học là các Product Designer từ [DATE]-[DATE] kinh nghi…" at bounding box center [350, 174] width 438 height 100
click at [449, 127] on strong "Product Designer từ [DATE]-[DATE] kinh nghiệm đã đi làm" at bounding box center [411, 132] width 251 height 11
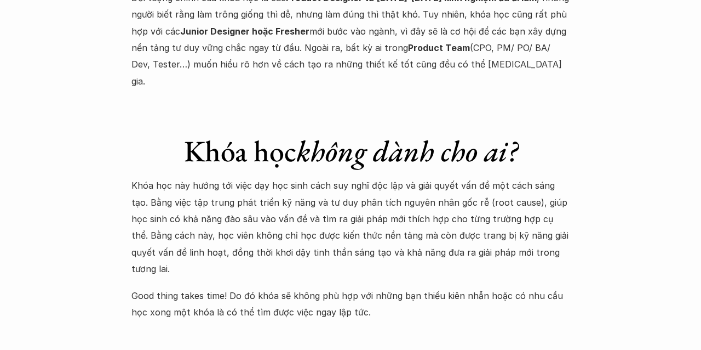
scroll to position [4361, 0]
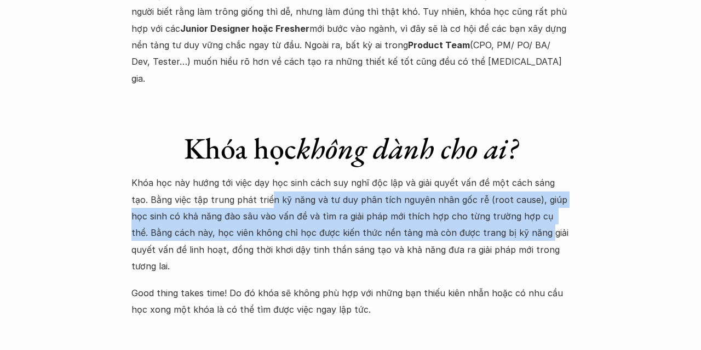
drag, startPoint x: 248, startPoint y: 126, endPoint x: 477, endPoint y: 156, distance: 230.9
click at [477, 174] on p "Khóa học này hướng tới việc dạy học sinh cách suy nghĩ độc lập và giải quyết vấ…" at bounding box center [350, 224] width 438 height 100
click at [534, 174] on p "Khóa học này hướng tới việc dạy học sinh cách suy nghĩ độc lập và giải quyết vấ…" at bounding box center [350, 224] width 438 height 100
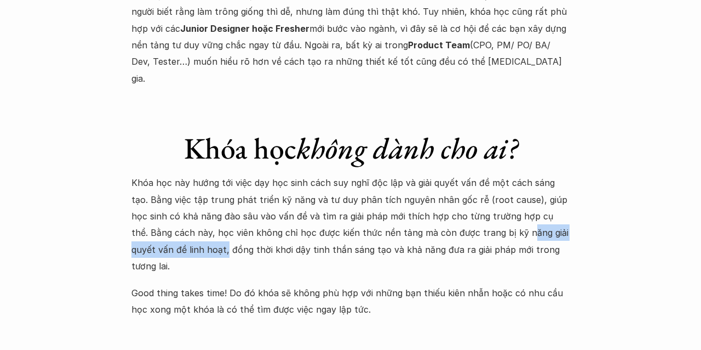
drag, startPoint x: 152, startPoint y: 168, endPoint x: 461, endPoint y: 165, distance: 308.5
click at [461, 174] on p "Khóa học này hướng tới việc dạy học sinh cách suy nghĩ độc lập và giải quyết vấ…" at bounding box center [350, 224] width 438 height 100
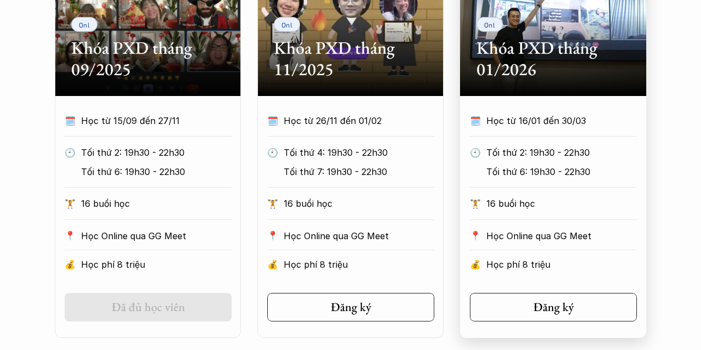
scroll to position [606, 0]
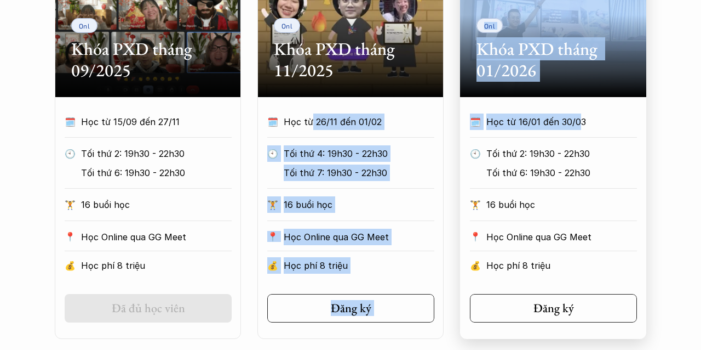
drag, startPoint x: 307, startPoint y: 118, endPoint x: 573, endPoint y: 126, distance: 265.8
click at [573, 126] on div "Onl Khóa PXD tháng 09/2025 🗓️ Học từ 15/09 đến 27/11 🕙 Tối thứ 2: 19h30 - 22h30…" at bounding box center [351, 136] width 592 height 406
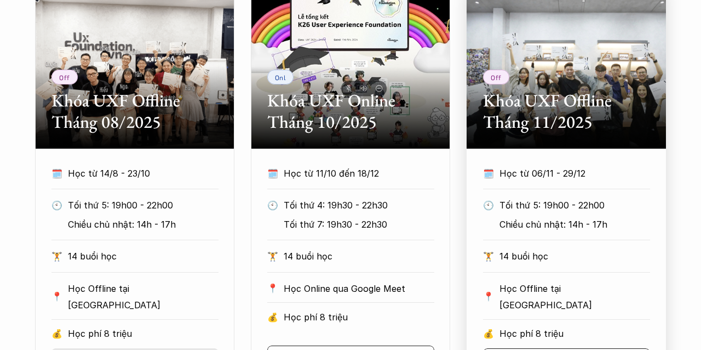
scroll to position [577, 0]
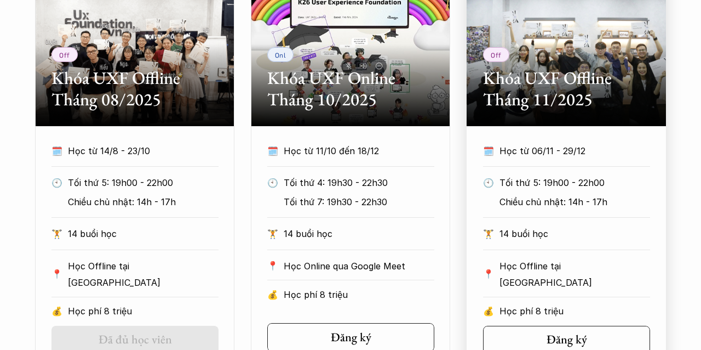
click at [548, 258] on p "Học Offline tại Hà Nội" at bounding box center [575, 274] width 151 height 33
click at [522, 70] on h2 "Khóa UXF Offline Tháng 11/2025" at bounding box center [566, 88] width 167 height 42
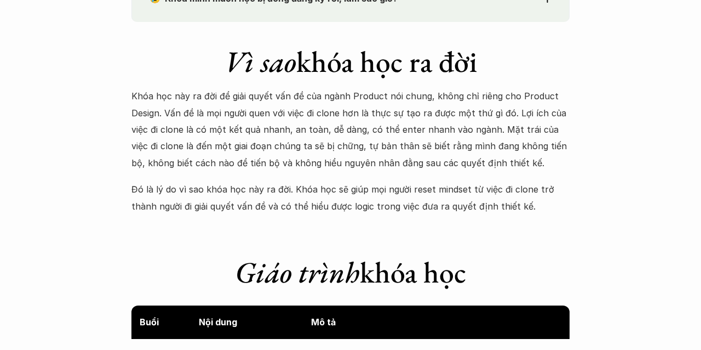
scroll to position [994, 0]
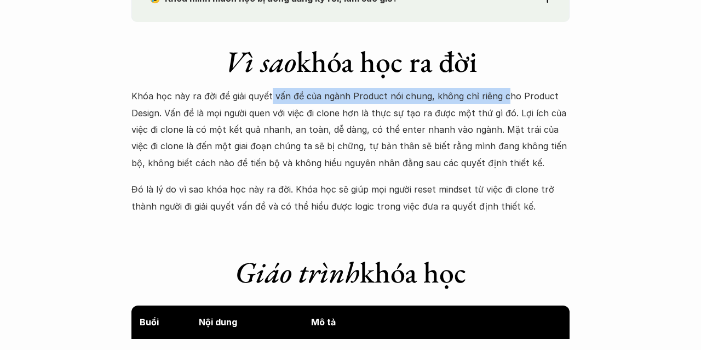
drag, startPoint x: 271, startPoint y: 91, endPoint x: 499, endPoint y: 98, distance: 228.6
click at [499, 98] on p "Khóa học này ra đời để giải quyết vấn đề của ngành Product nói chung, không chỉ…" at bounding box center [350, 129] width 438 height 83
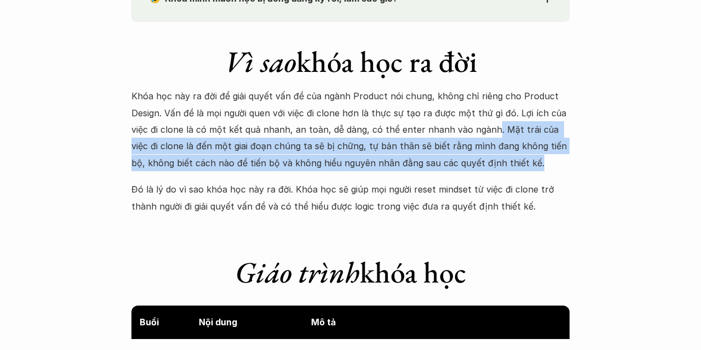
drag, startPoint x: 487, startPoint y: 127, endPoint x: 516, endPoint y: 189, distance: 68.4
click at [516, 189] on div "Khóa học này ra đời để giải quyết vấn đề của ngành Product nói chung, không chỉ…" at bounding box center [350, 151] width 438 height 127
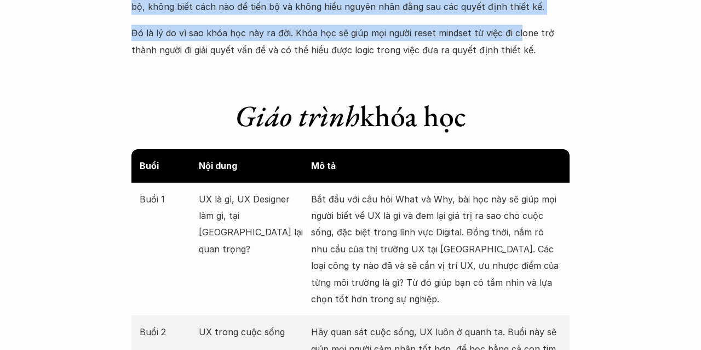
scroll to position [1153, 0]
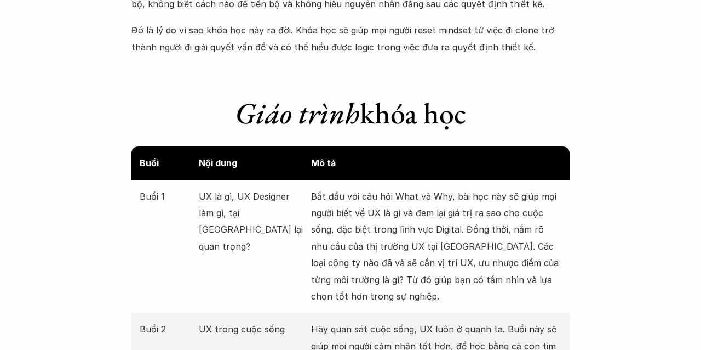
click at [535, 43] on p "Đó là lý do vì sao khóa học này ra đời. Khóa học sẽ giúp mọi người reset mindse…" at bounding box center [350, 38] width 438 height 33
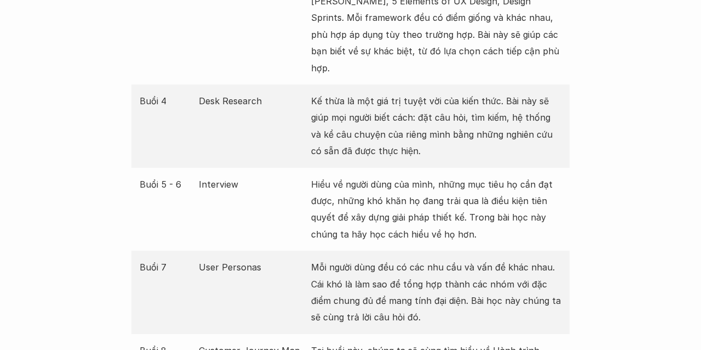
scroll to position [1565, 0]
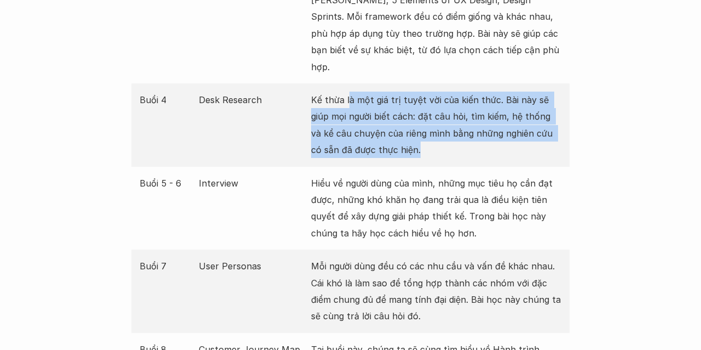
drag, startPoint x: 350, startPoint y: 79, endPoint x: 492, endPoint y: 136, distance: 153.4
click at [492, 136] on p "Kế thừa là một giá trị tuyệt vời của kiến thức. Bài này sẽ giúp mọi người biết …" at bounding box center [436, 124] width 250 height 67
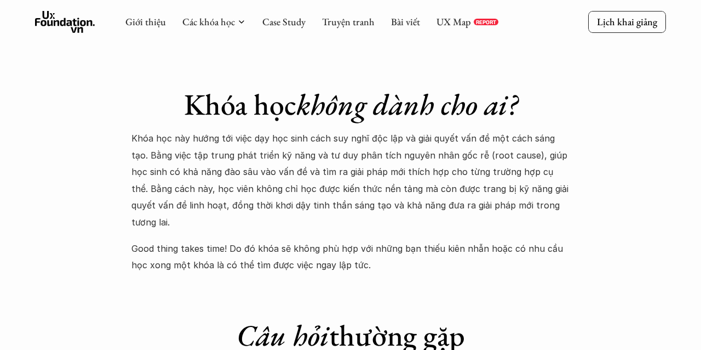
scroll to position [4353, 0]
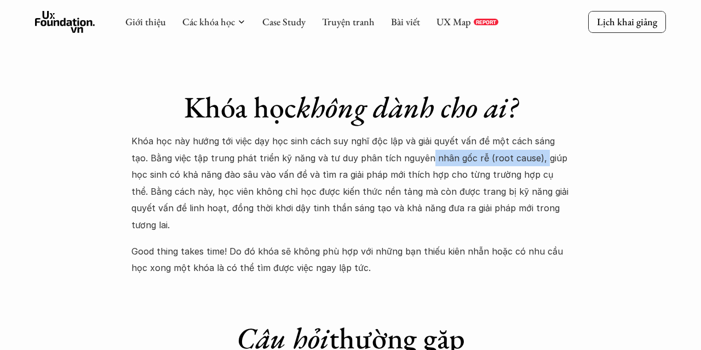
drag, startPoint x: 405, startPoint y: 121, endPoint x: 514, endPoint y: 121, distance: 109.0
click at [514, 133] on p "Khóa học này hướng tới việc dạy học sinh cách suy nghĩ độc lập và giải quyết vấ…" at bounding box center [350, 183] width 438 height 100
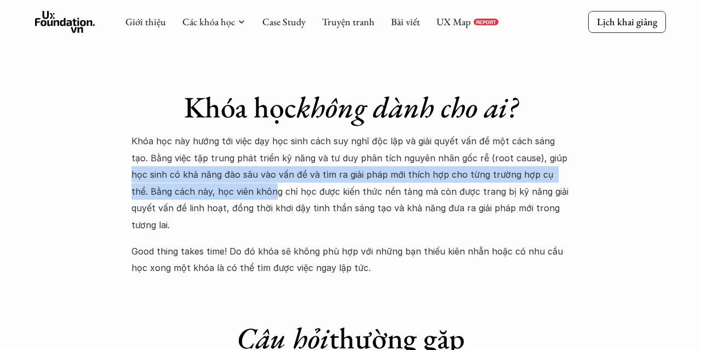
drag, startPoint x: 535, startPoint y: 119, endPoint x: 207, endPoint y: 159, distance: 330.6
click at [207, 159] on p "Khóa học này hướng tới việc dạy học sinh cách suy nghĩ độc lập và giải quyết vấ…" at bounding box center [350, 183] width 438 height 100
click at [212, 134] on p "Khóa học này hướng tới việc dạy học sinh cách suy nghĩ độc lập và giải quyết vấ…" at bounding box center [350, 183] width 438 height 100
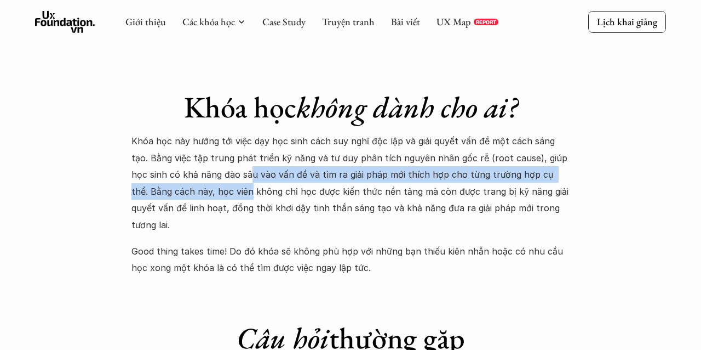
drag, startPoint x: 212, startPoint y: 140, endPoint x: 186, endPoint y: 163, distance: 34.9
click at [186, 163] on p "Khóa học này hướng tới việc dạy học sinh cách suy nghĩ độc lập và giải quyết vấ…" at bounding box center [350, 183] width 438 height 100
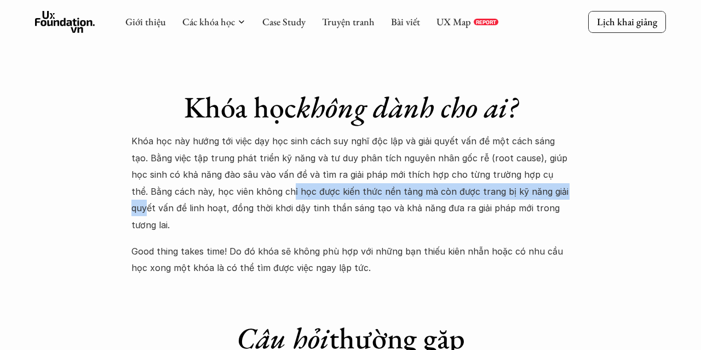
drag, startPoint x: 226, startPoint y: 162, endPoint x: 513, endPoint y: 157, distance: 287.1
click at [513, 157] on p "Khóa học này hướng tới việc dạy học sinh cách suy nghĩ độc lập và giải quyết vấ…" at bounding box center [350, 183] width 438 height 100
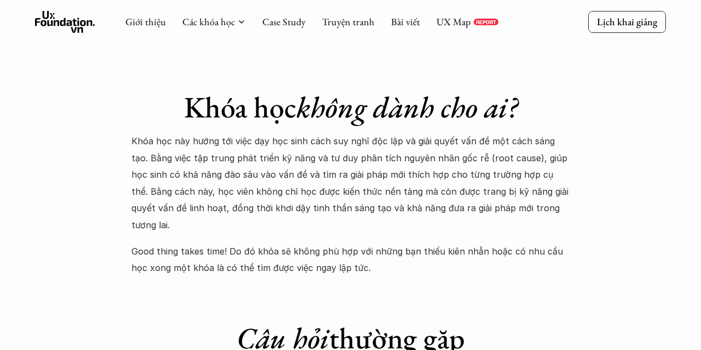
click at [522, 164] on p "Khóa học này hướng tới việc dạy học sinh cách suy nghĩ độc lập và giải quyết vấ…" at bounding box center [350, 183] width 438 height 100
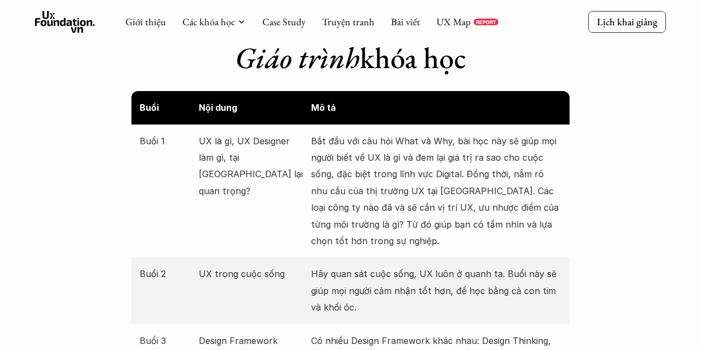
scroll to position [1189, 0]
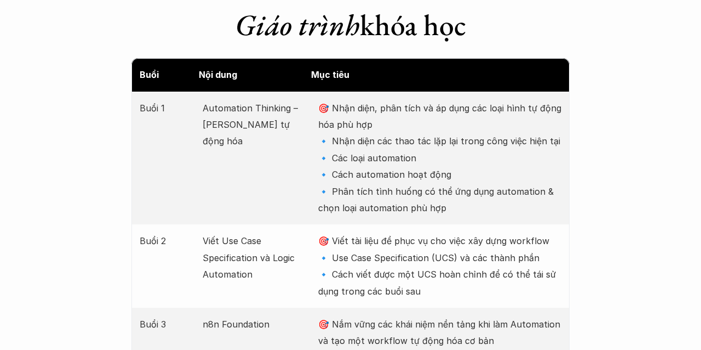
scroll to position [1432, 0]
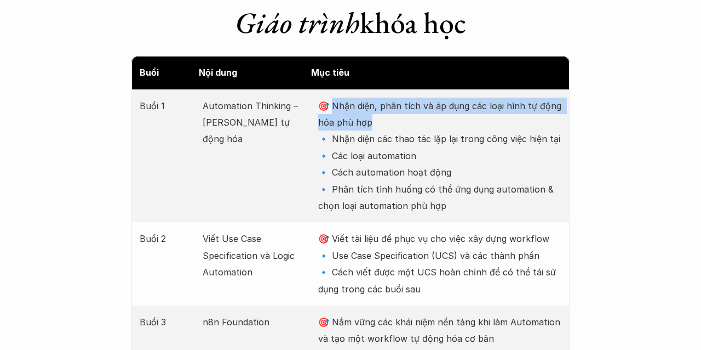
drag, startPoint x: 330, startPoint y: 104, endPoint x: 431, endPoint y: 122, distance: 102.5
click at [431, 122] on p "🎯 Nhận diện, phân tích và áp dụng các loại hình tự động hóa phù hợp 🔹 Nhận diện…" at bounding box center [439, 156] width 243 height 117
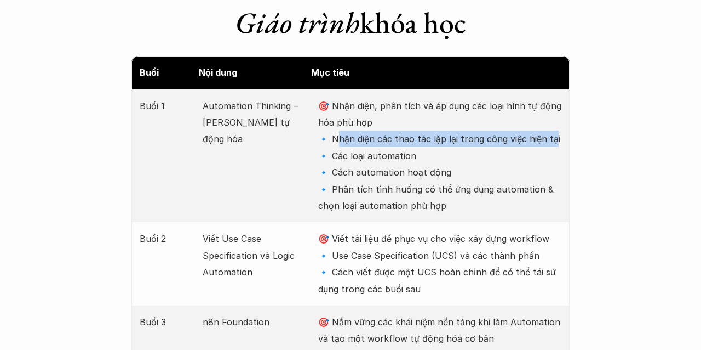
drag, startPoint x: 334, startPoint y: 142, endPoint x: 547, endPoint y: 140, distance: 213.1
click at [547, 141] on p "🎯 Nhận diện, phân tích và áp dụng các loại hình tự động hóa phù hợp 🔹 Nhận diện…" at bounding box center [439, 156] width 243 height 117
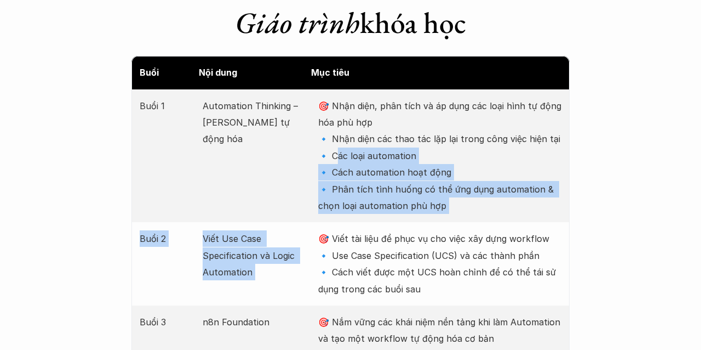
drag, startPoint x: 336, startPoint y: 156, endPoint x: 545, endPoint y: 224, distance: 219.7
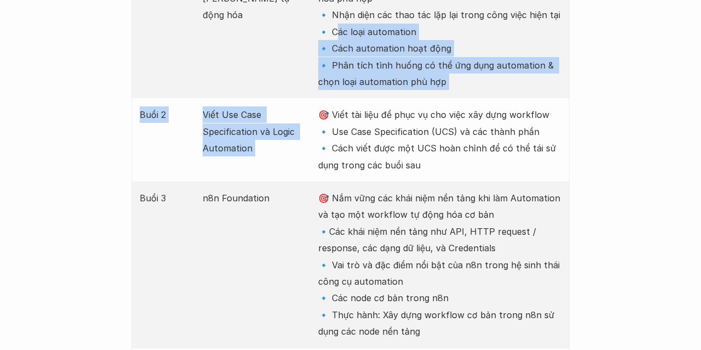
scroll to position [1559, 0]
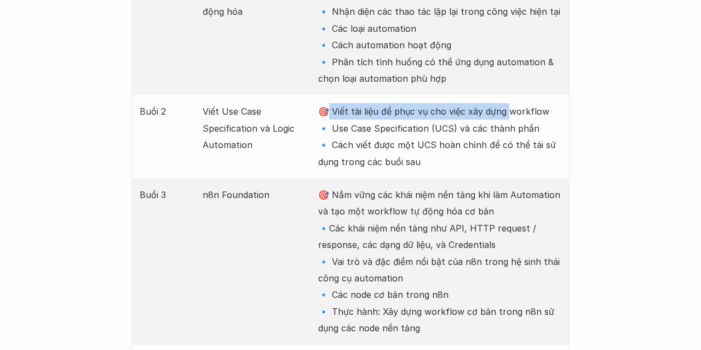
drag, startPoint x: 328, startPoint y: 106, endPoint x: 520, endPoint y: 109, distance: 192.3
click at [520, 109] on p "🎯 Viết tài liệu để phục vụ cho việc xây dựng workflow 🔹 Use Case Specification …" at bounding box center [439, 136] width 243 height 67
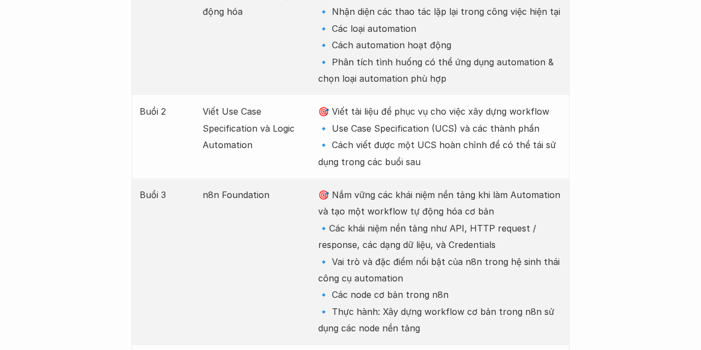
click at [556, 112] on p "🎯 Viết tài liệu để phục vụ cho việc xây dựng workflow 🔹 Use Case Specification …" at bounding box center [439, 136] width 243 height 67
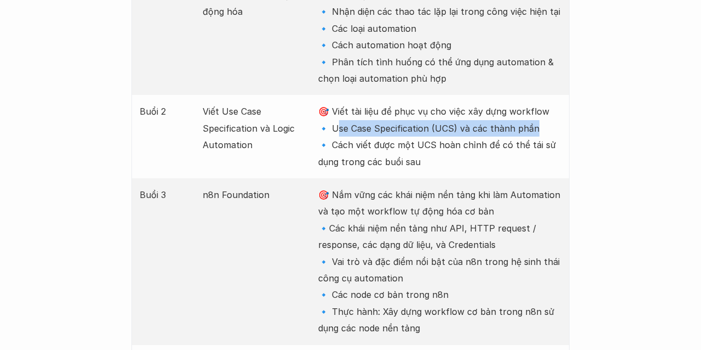
drag, startPoint x: 335, startPoint y: 130, endPoint x: 533, endPoint y: 132, distance: 198.3
click at [533, 132] on p "🎯 Viết tài liệu để phục vụ cho việc xây dựng workflow 🔹 Use Case Specification …" at bounding box center [439, 136] width 243 height 67
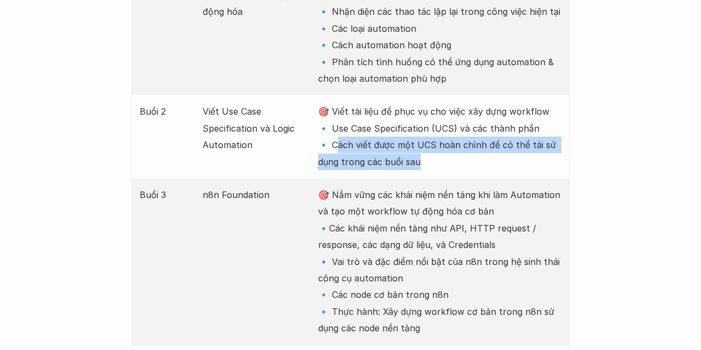
drag, startPoint x: 335, startPoint y: 147, endPoint x: 560, endPoint y: 161, distance: 225.6
click at [560, 161] on p "🎯 Viết tài liệu để phục vụ cho việc xây dựng workflow 🔹 Use Case Specification …" at bounding box center [439, 136] width 243 height 67
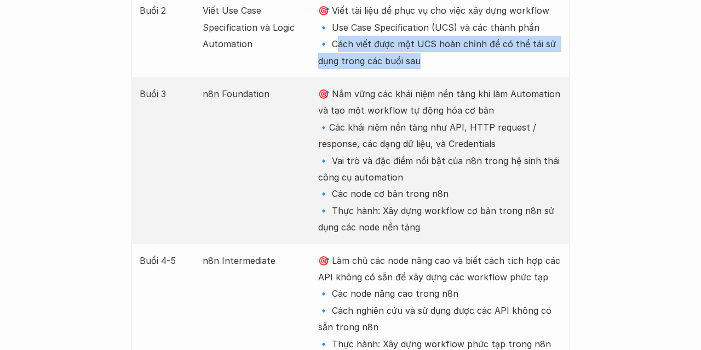
scroll to position [1664, 0]
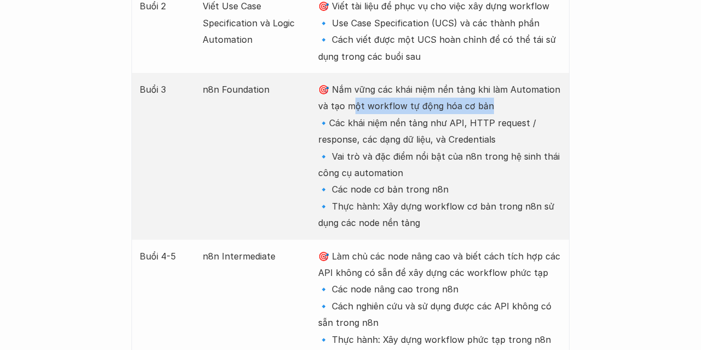
drag, startPoint x: 347, startPoint y: 91, endPoint x: 502, endPoint y: 110, distance: 156.2
click at [502, 110] on p "🎯 Nắm vững các khái niệm nền tảng khi làm Automation và tạo một workflow tự độn…" at bounding box center [439, 156] width 243 height 150
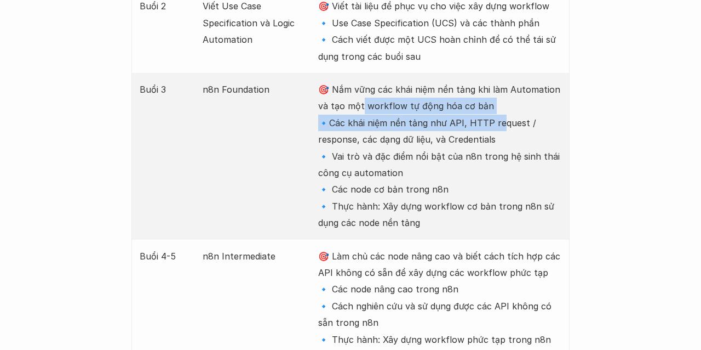
drag, startPoint x: 363, startPoint y: 107, endPoint x: 492, endPoint y: 118, distance: 129.8
click at [497, 123] on p "🎯 Nắm vững các khái niệm nền tảng khi làm Automation và tạo một workflow tự độn…" at bounding box center [439, 156] width 243 height 150
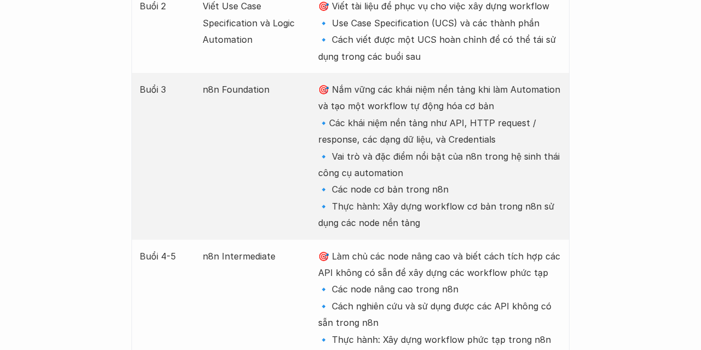
click at [503, 154] on p "🎯 Nắm vững các khái niệm nền tảng khi làm Automation và tạo một workflow tự độn…" at bounding box center [439, 156] width 243 height 150
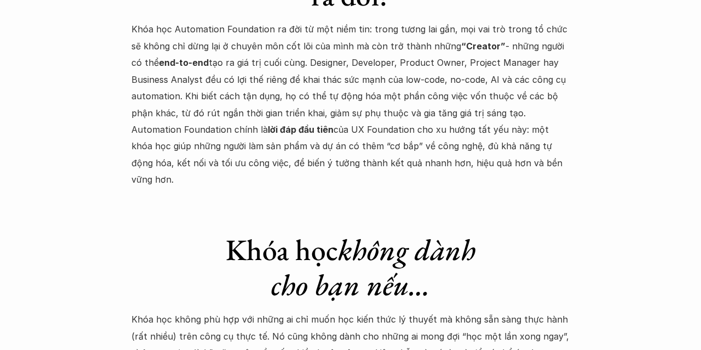
scroll to position [3198, 0]
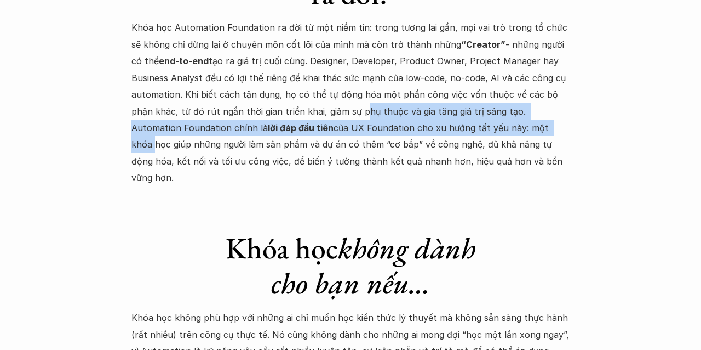
drag, startPoint x: 333, startPoint y: 97, endPoint x: 510, endPoint y: 106, distance: 177.8
click at [510, 106] on p "Khóa học Automation Foundation ra đời từ một niềm tin: trong tương lai gần, mọi…" at bounding box center [350, 102] width 438 height 167
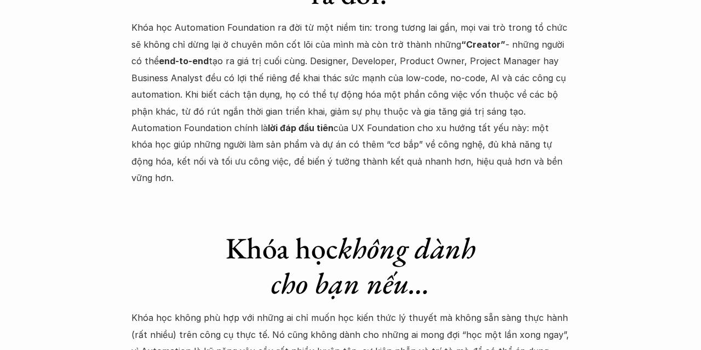
click at [500, 111] on p "Khóa học Automation Foundation ra đời từ một niềm tin: trong tương lai gần, mọi…" at bounding box center [350, 102] width 438 height 167
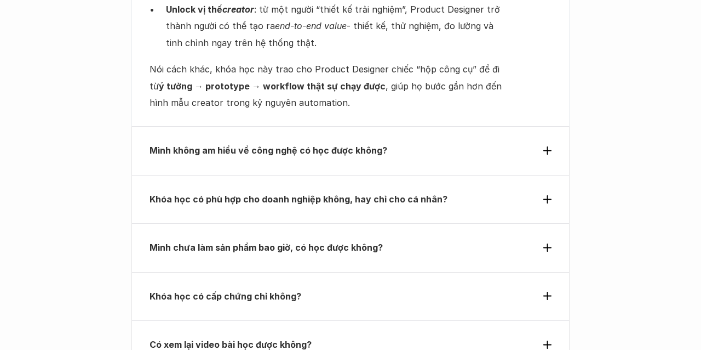
scroll to position [3910, 0]
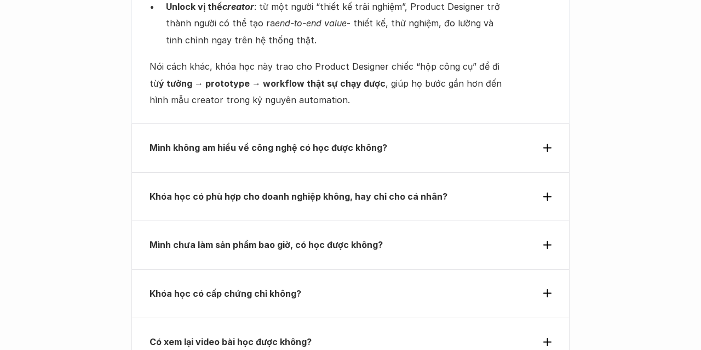
click at [446, 124] on div "Mình không am hiểu về công nghệ có học được không?" at bounding box center [350, 147] width 438 height 48
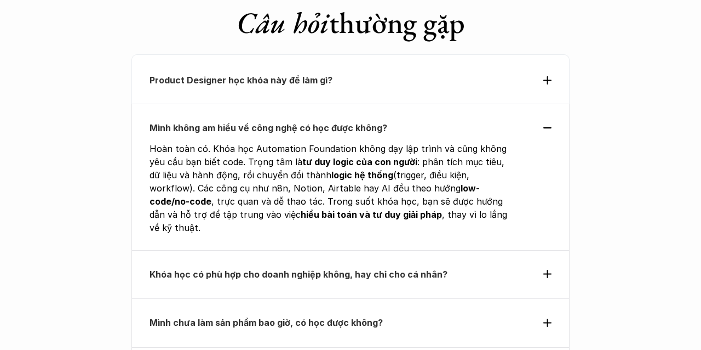
scroll to position [3654, 0]
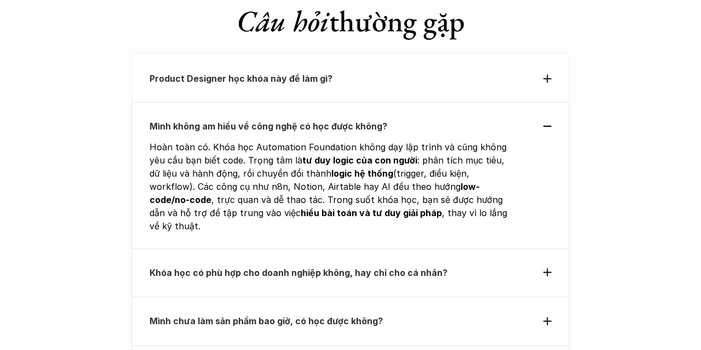
click at [459, 118] on p "Mình không am hiểu về công nghệ có học được không?" at bounding box center [331, 126] width 362 height 16
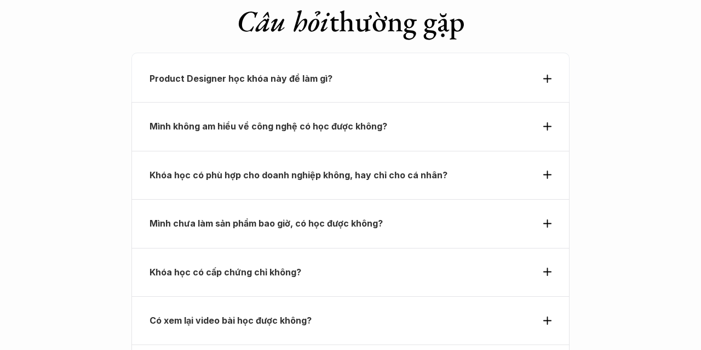
click at [484, 151] on div "Khóa học có phù hợp cho doanh nghiệp không, hay chỉ cho cá nhân?" at bounding box center [350, 175] width 438 height 48
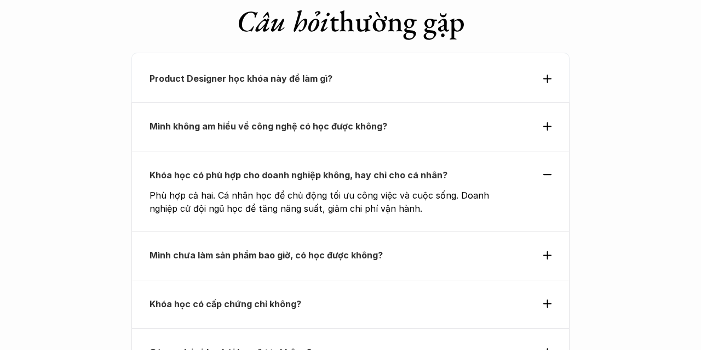
click at [484, 151] on div "Khóa học có phù hợp cho doanh nghiệp không, hay chỉ cho cá nhân? Phù hợp cả hai…" at bounding box center [350, 191] width 438 height 80
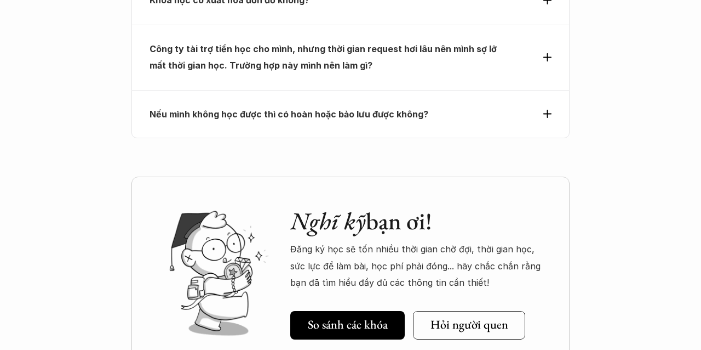
scroll to position [4025, 0]
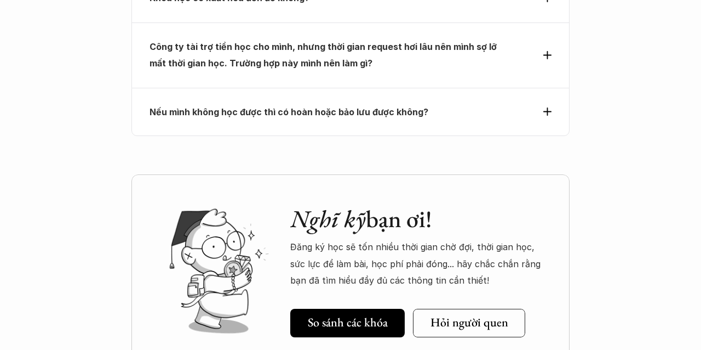
click at [411, 104] on p "Nếu mình không học được thì có hoàn hoặc bảo lưu được không?" at bounding box center [331, 112] width 362 height 16
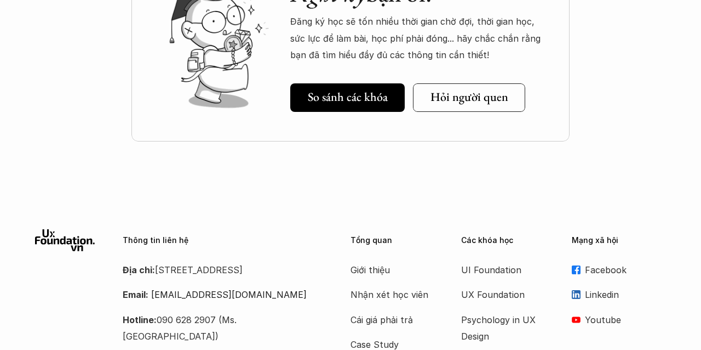
scroll to position [4335, 0]
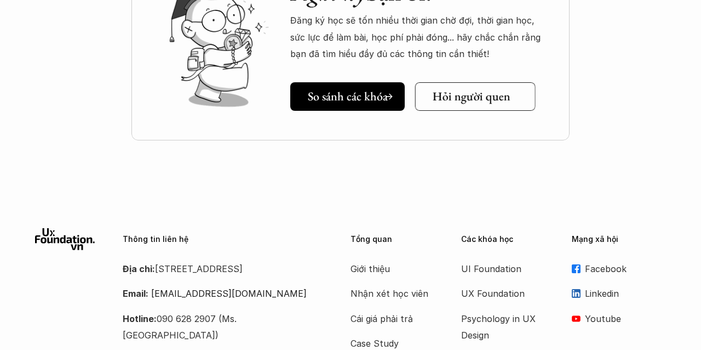
click at [469, 82] on link "Hỏi người quen" at bounding box center [475, 96] width 121 height 28
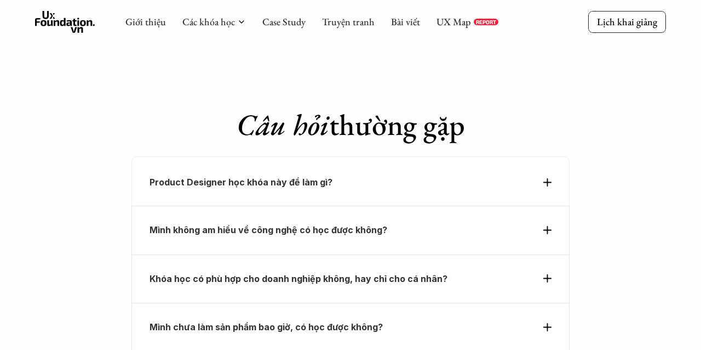
scroll to position [3157, 0]
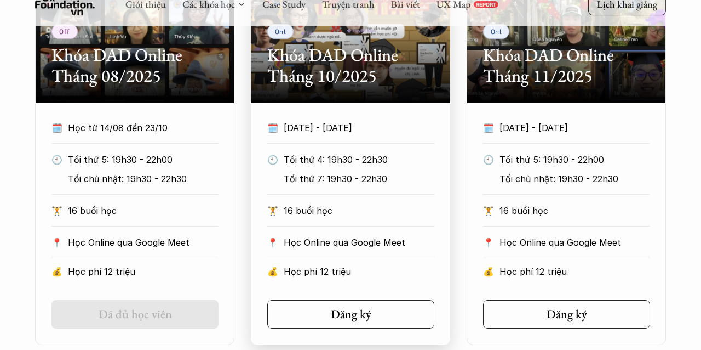
scroll to position [702, 0]
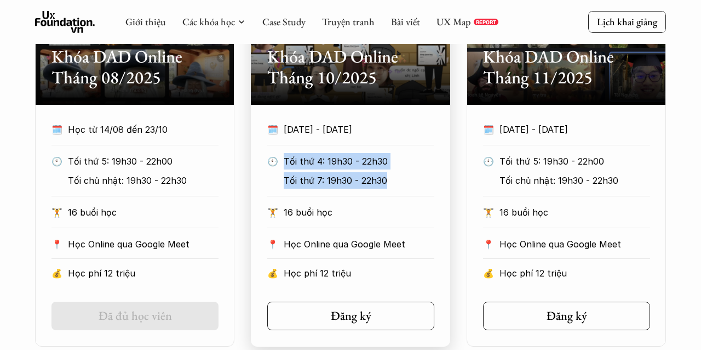
drag, startPoint x: 282, startPoint y: 161, endPoint x: 388, endPoint y: 180, distance: 108.1
click at [388, 180] on div "Tối thứ 4: 19h30 - 22h30 Tối thứ 7: 19h30 - 22h30" at bounding box center [359, 171] width 151 height 36
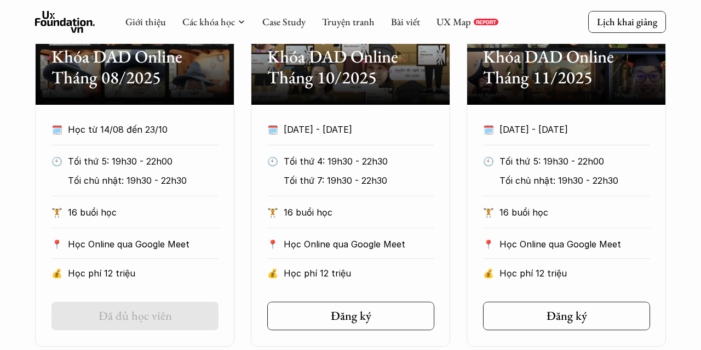
click at [465, 192] on div "Off Khóa DAD Online Tháng 08/2025 🗓️ Học từ 14/08 đến 23/10 🕙 Tối thứ 5: 19h30 …" at bounding box center [350, 143] width 631 height 406
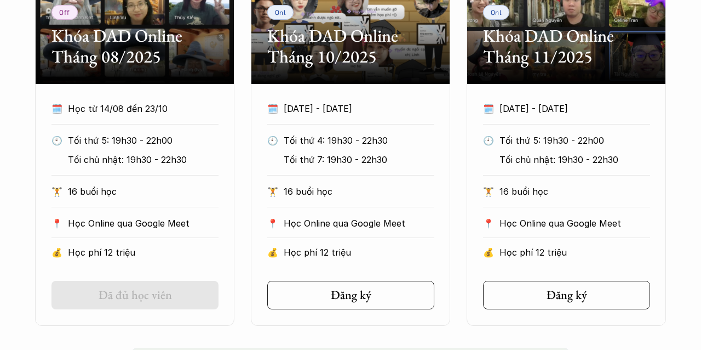
scroll to position [726, 0]
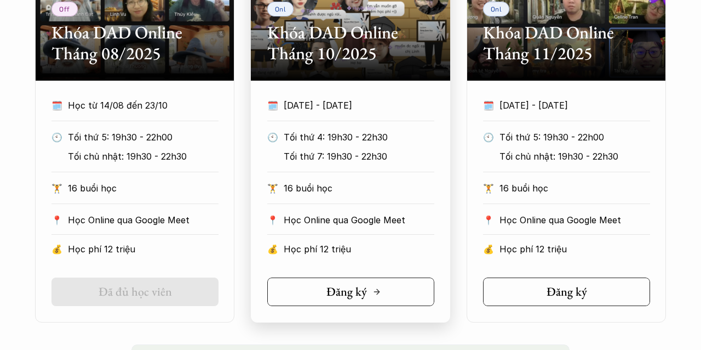
click at [364, 299] on link "Đăng ký" at bounding box center [350, 291] width 167 height 28
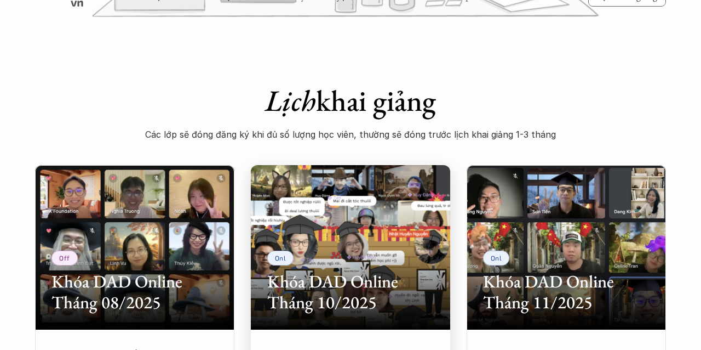
scroll to position [343, 0]
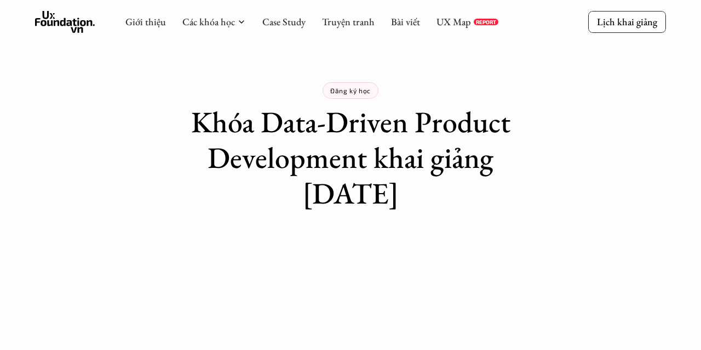
click at [529, 136] on h1 "Khóa Data-Driven Product Development khai giảng [DATE]" at bounding box center [351, 157] width 384 height 106
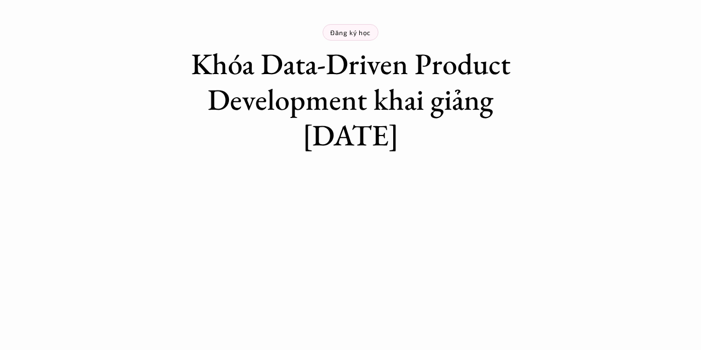
scroll to position [61, 0]
